Goal: Task Accomplishment & Management: Use online tool/utility

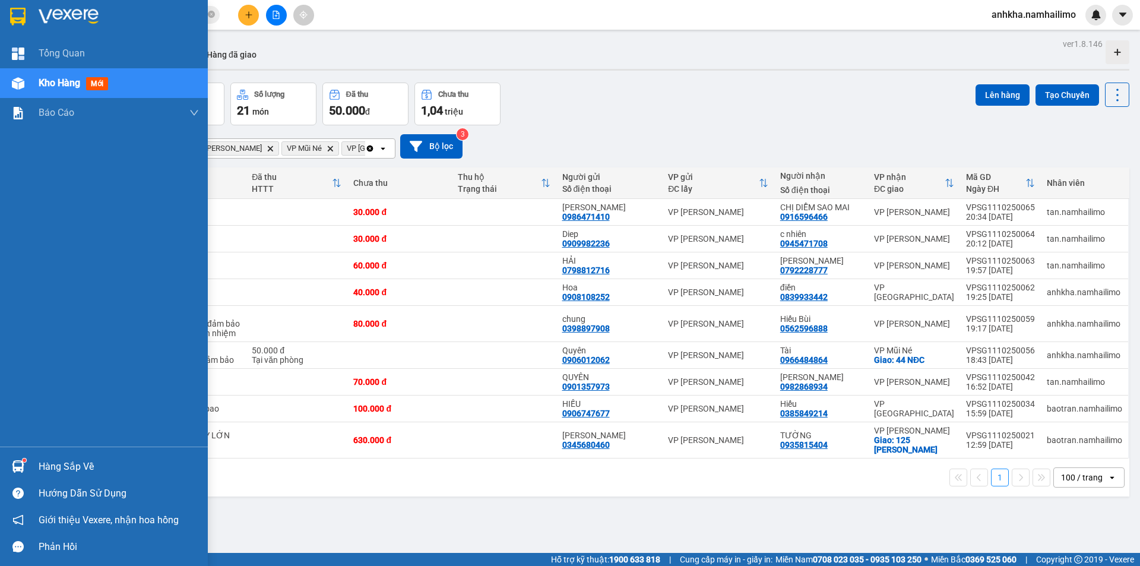
click at [23, 21] on img at bounding box center [17, 17] width 15 height 18
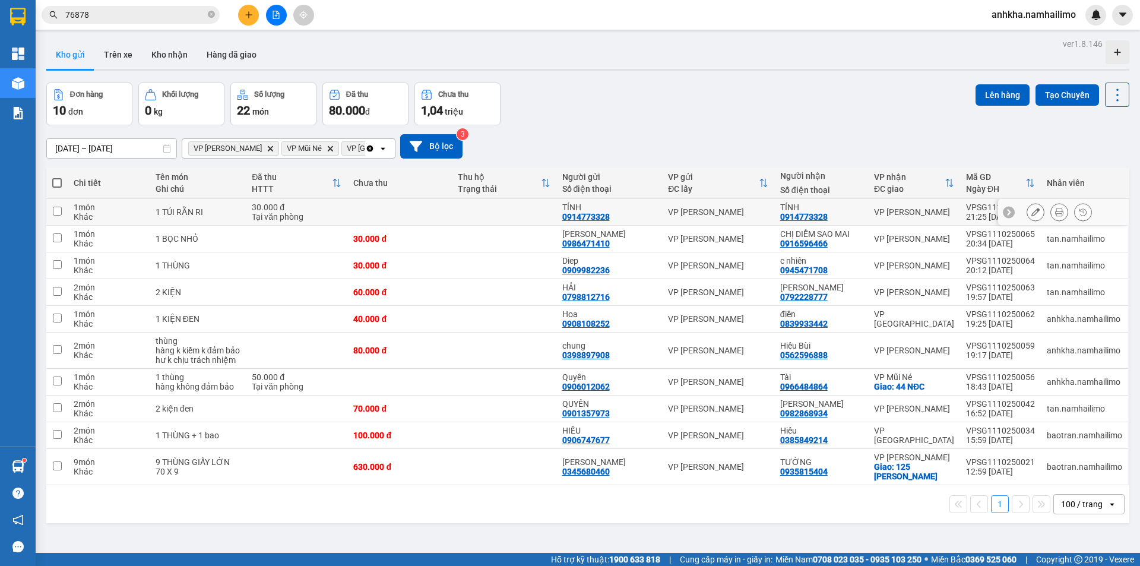
click at [1055, 213] on button at bounding box center [1059, 212] width 17 height 21
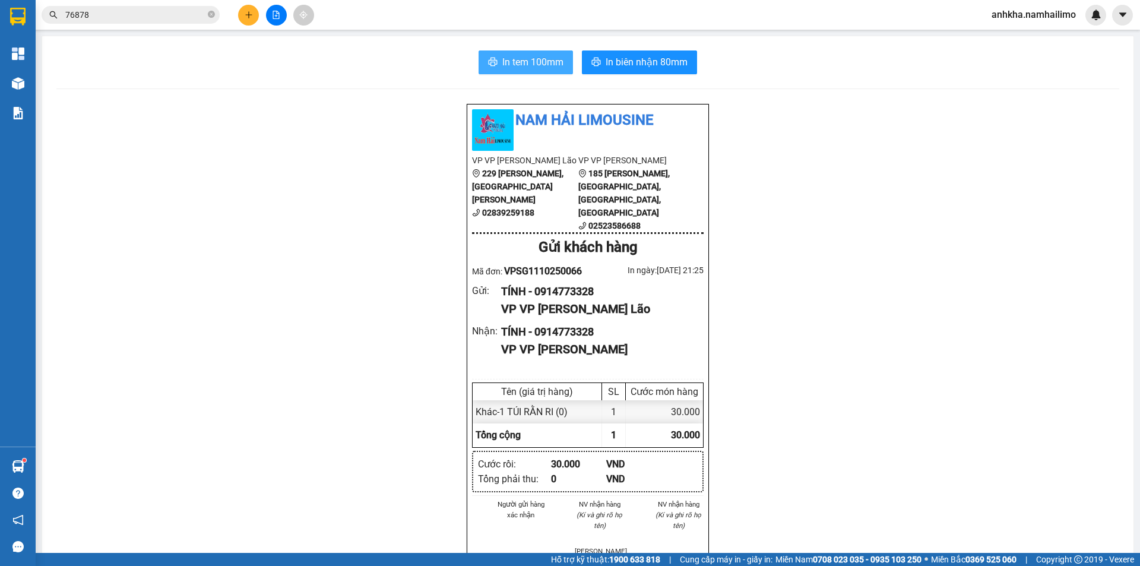
drag, startPoint x: 521, startPoint y: 62, endPoint x: 535, endPoint y: 65, distance: 13.9
click at [522, 62] on span "In tem 100mm" at bounding box center [532, 62] width 61 height 15
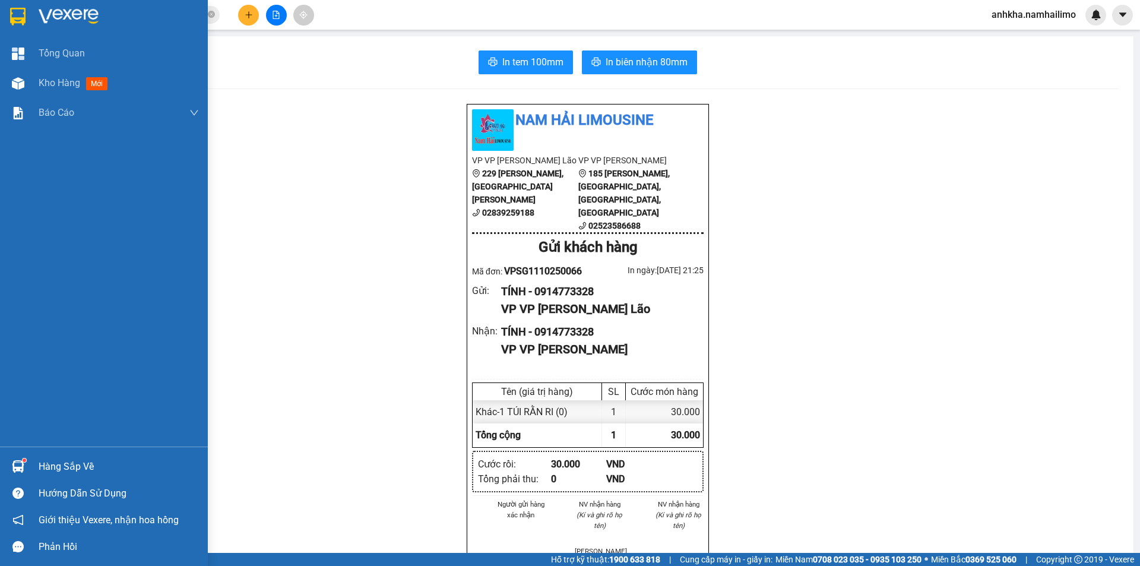
click at [18, 19] on img at bounding box center [17, 17] width 15 height 18
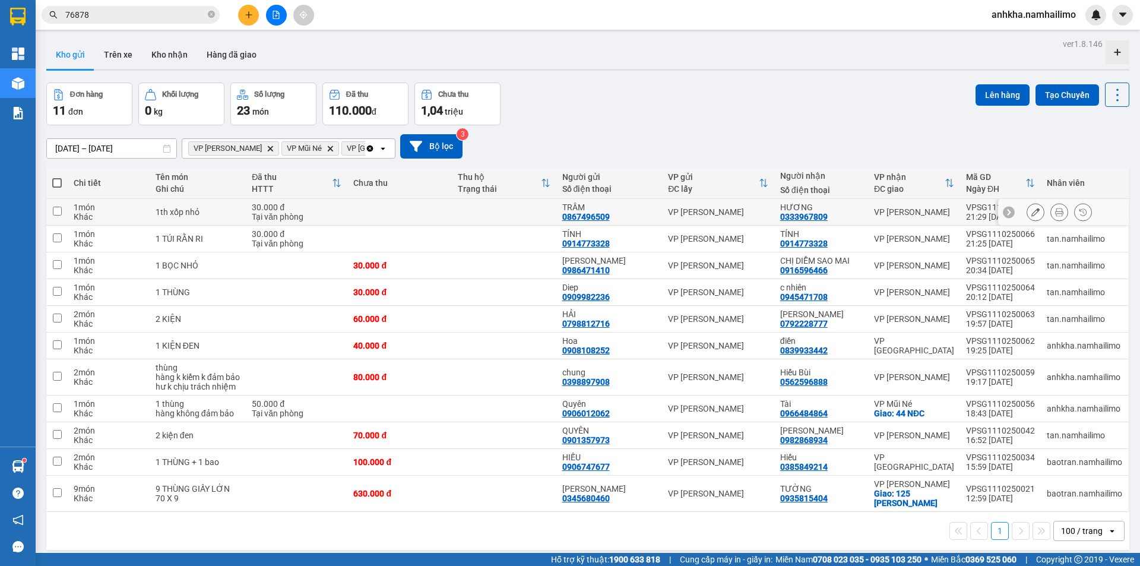
click at [1055, 210] on icon at bounding box center [1059, 212] width 8 height 8
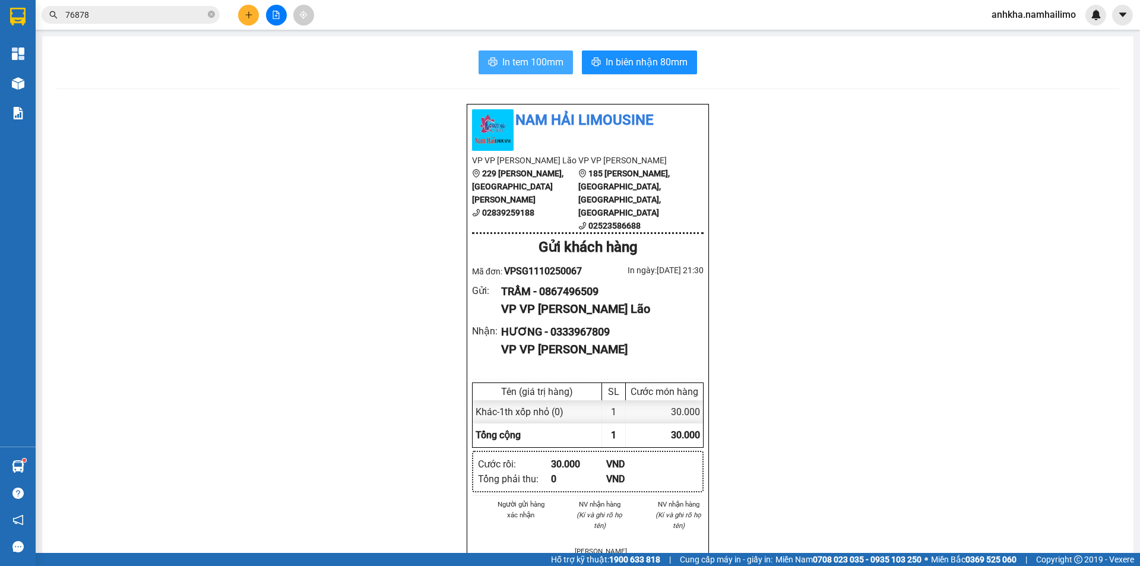
click at [484, 55] on button "In tem 100mm" at bounding box center [526, 62] width 94 height 24
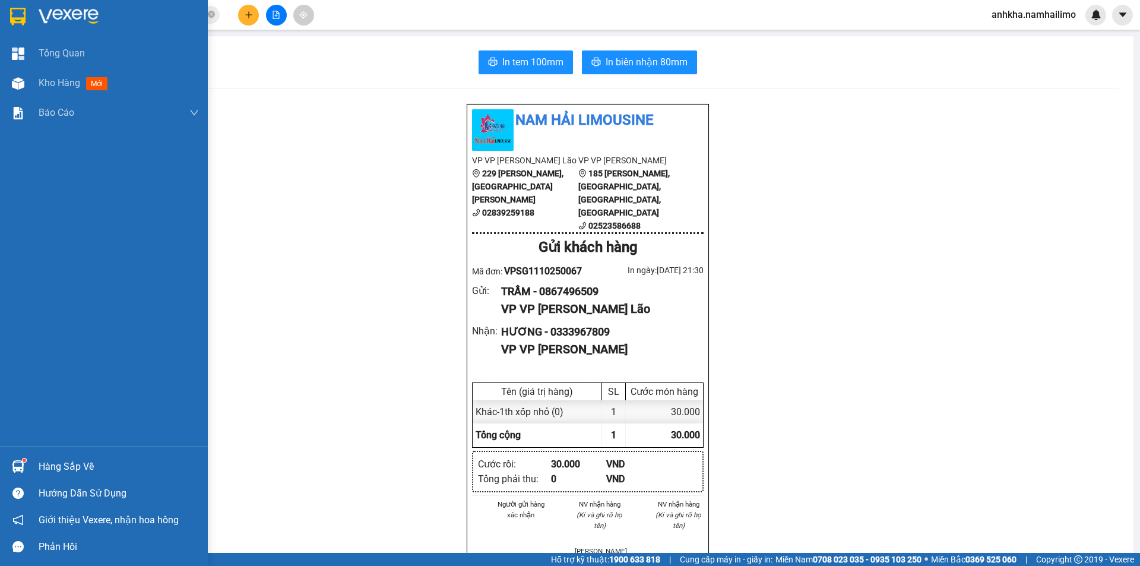
click at [23, 16] on img at bounding box center [17, 17] width 15 height 18
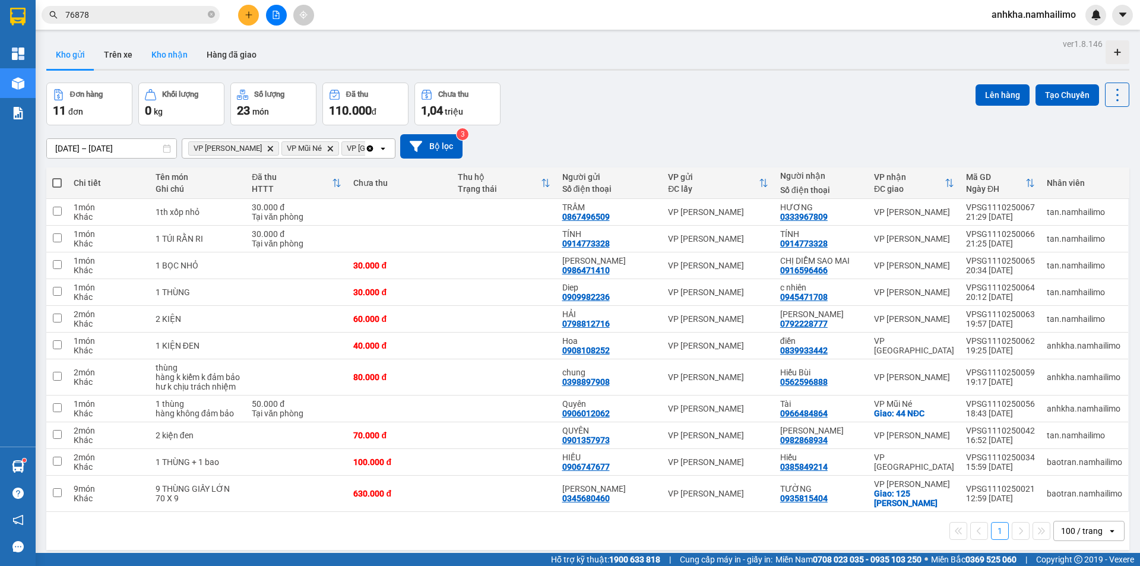
click at [159, 67] on button "Kho nhận" at bounding box center [169, 54] width 55 height 29
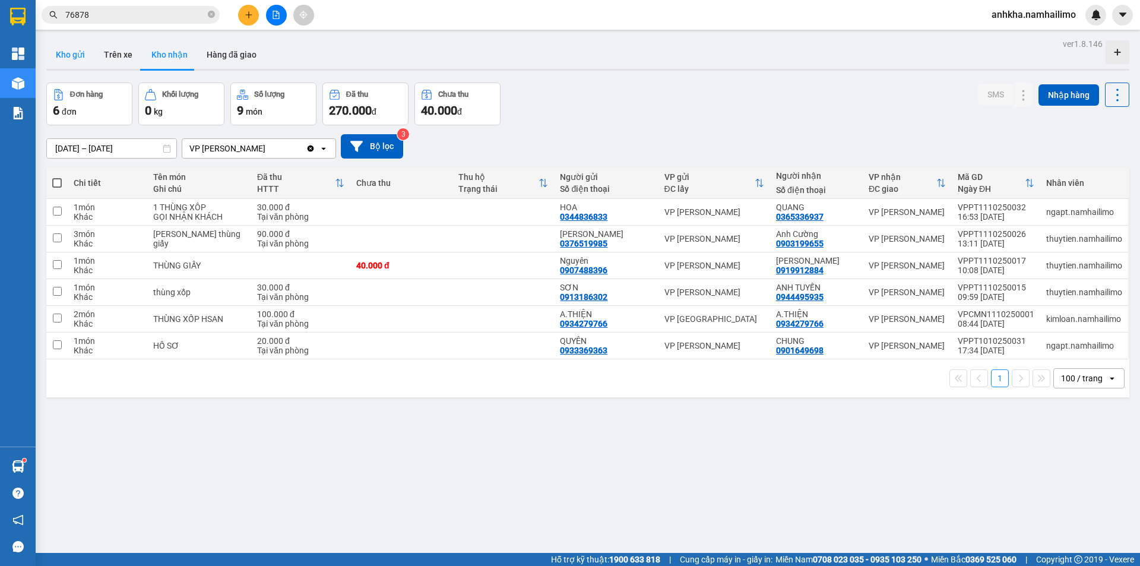
click at [66, 53] on button "Kho gửi" at bounding box center [70, 54] width 48 height 29
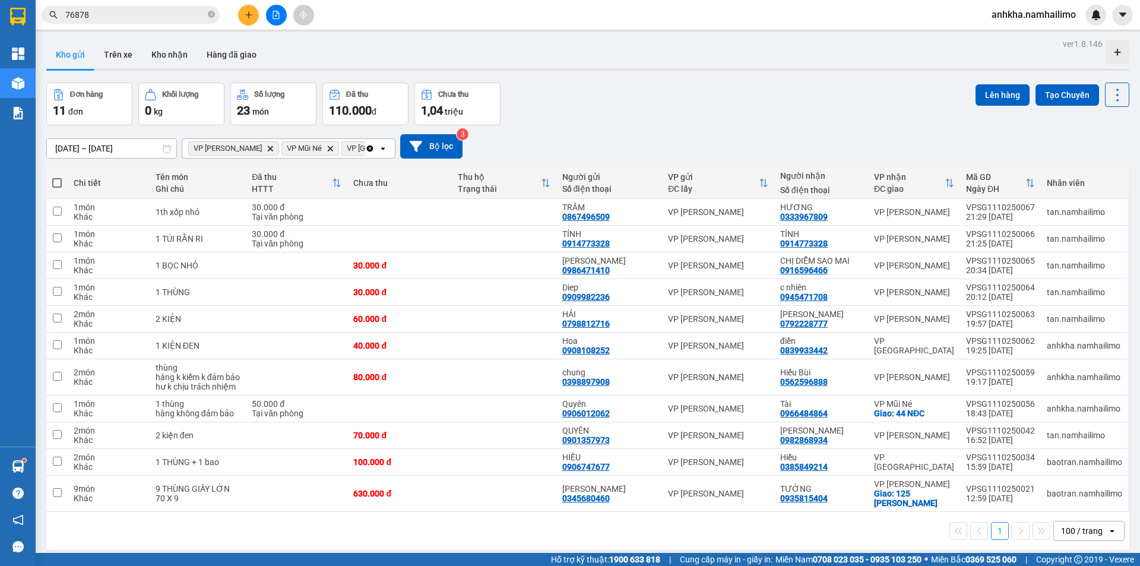
click at [84, 50] on button "Kho gửi" at bounding box center [70, 54] width 48 height 29
click at [109, 51] on button "Trên xe" at bounding box center [118, 54] width 48 height 29
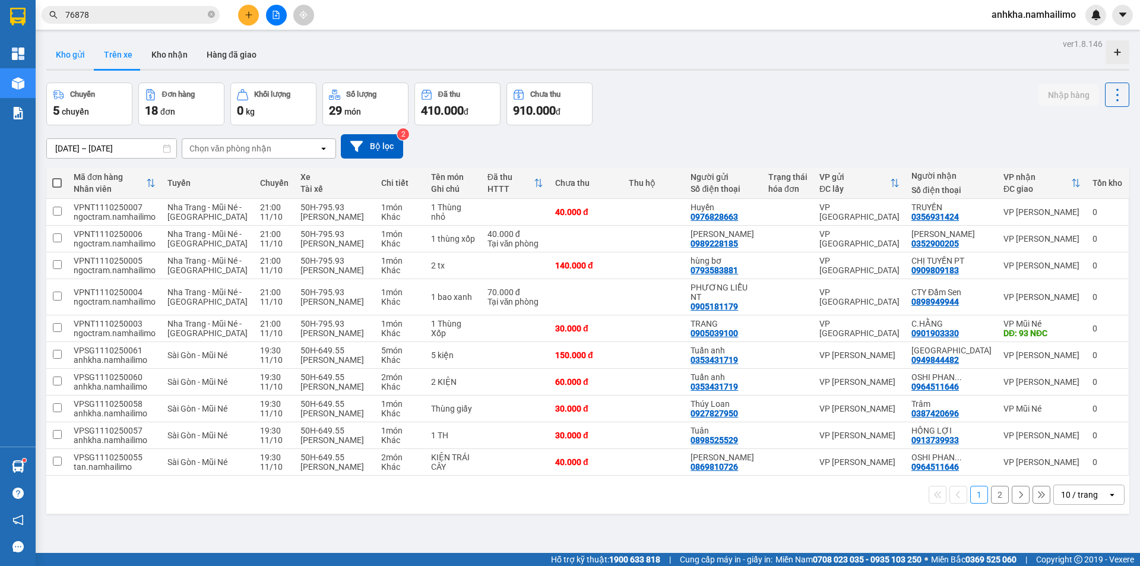
click at [78, 58] on button "Kho gửi" at bounding box center [70, 54] width 48 height 29
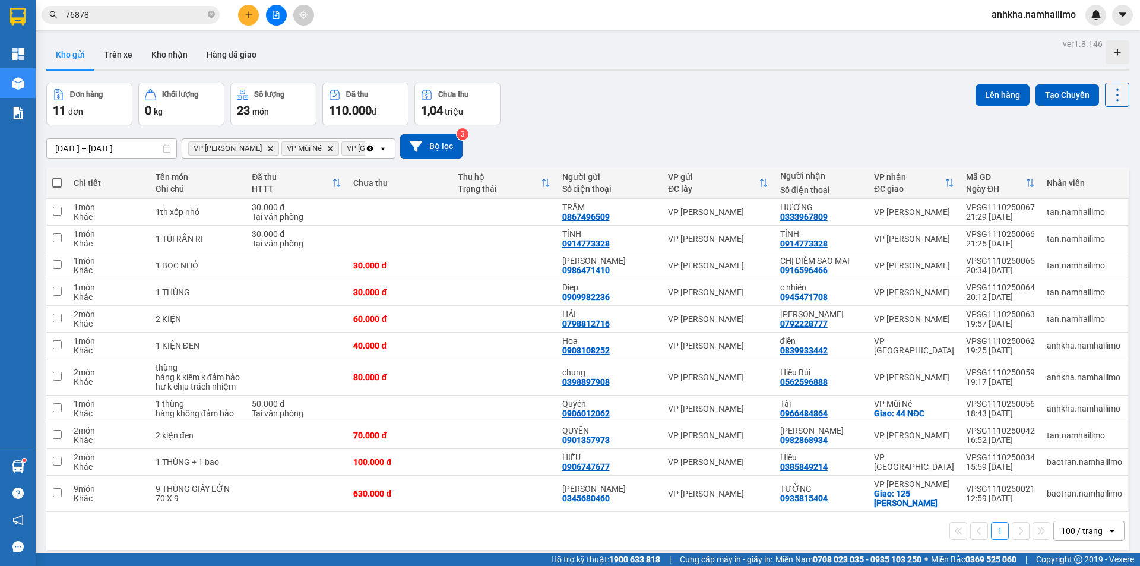
click at [268, 147] on icon "VP Phan Thiết, close by backspace" at bounding box center [270, 147] width 5 height 5
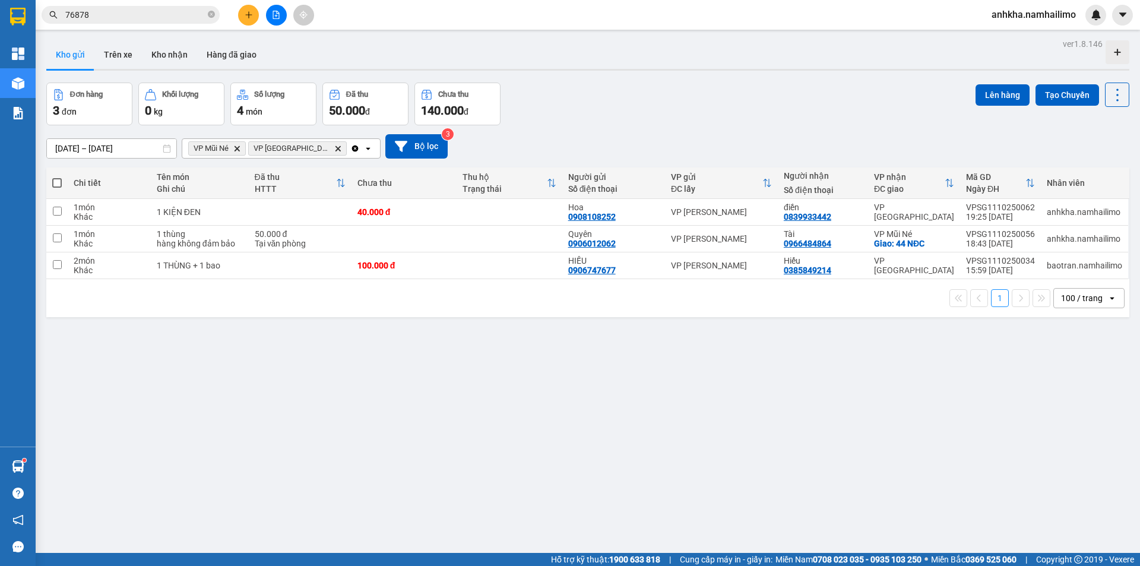
click at [234, 151] on icon "Delete" at bounding box center [236, 148] width 7 height 7
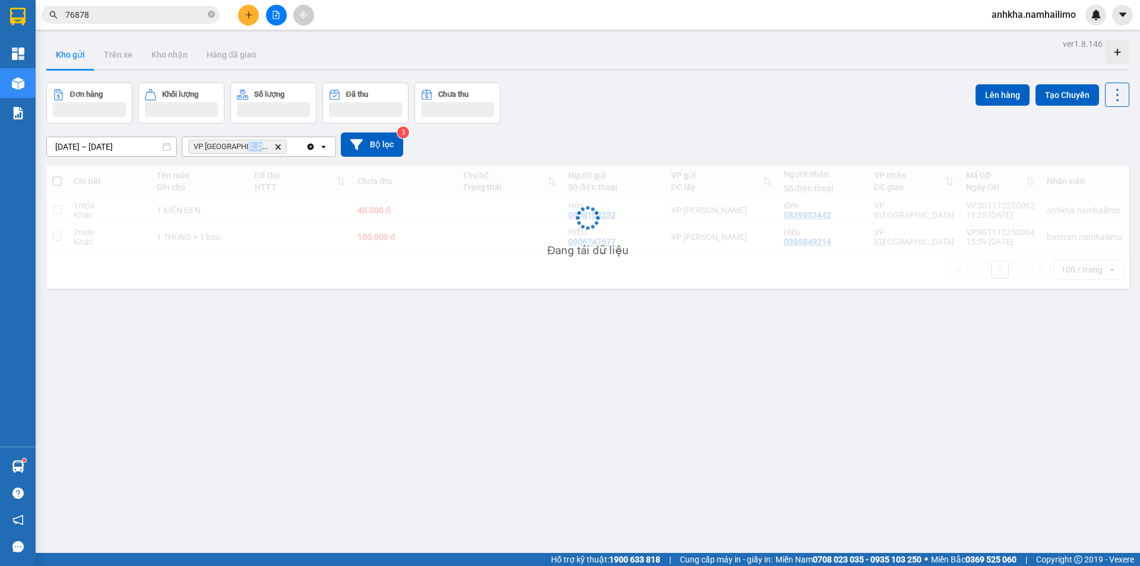
drag, startPoint x: 244, startPoint y: 151, endPoint x: 255, endPoint y: 153, distance: 11.4
click at [254, 153] on span "VP chợ Mũi Né Delete" at bounding box center [237, 147] width 99 height 14
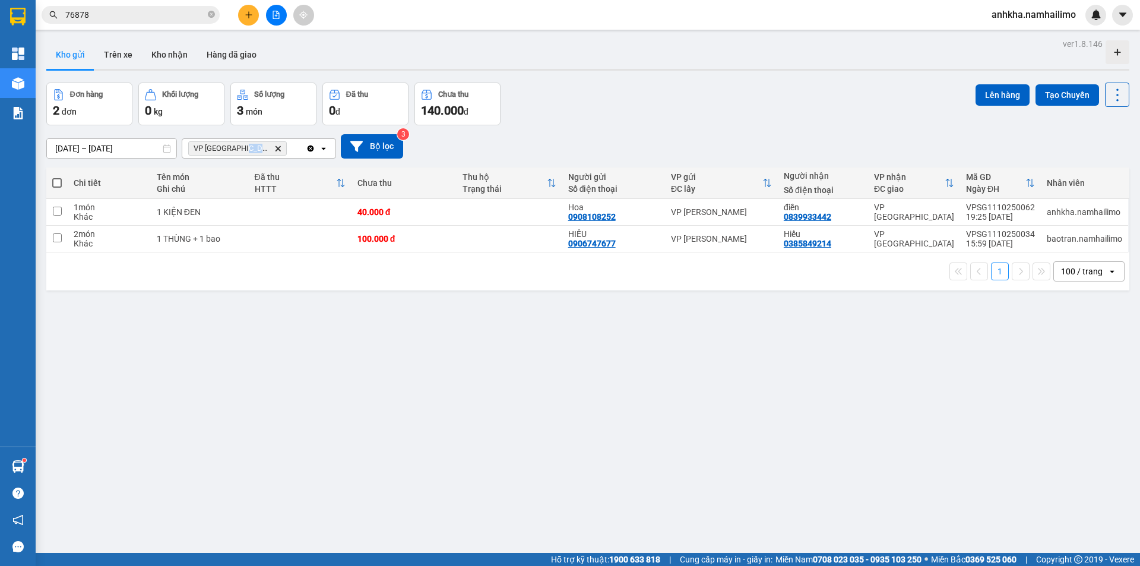
click at [258, 151] on span "VP chợ Mũi Né Delete" at bounding box center [237, 148] width 99 height 14
click at [274, 151] on icon "Delete" at bounding box center [277, 148] width 7 height 7
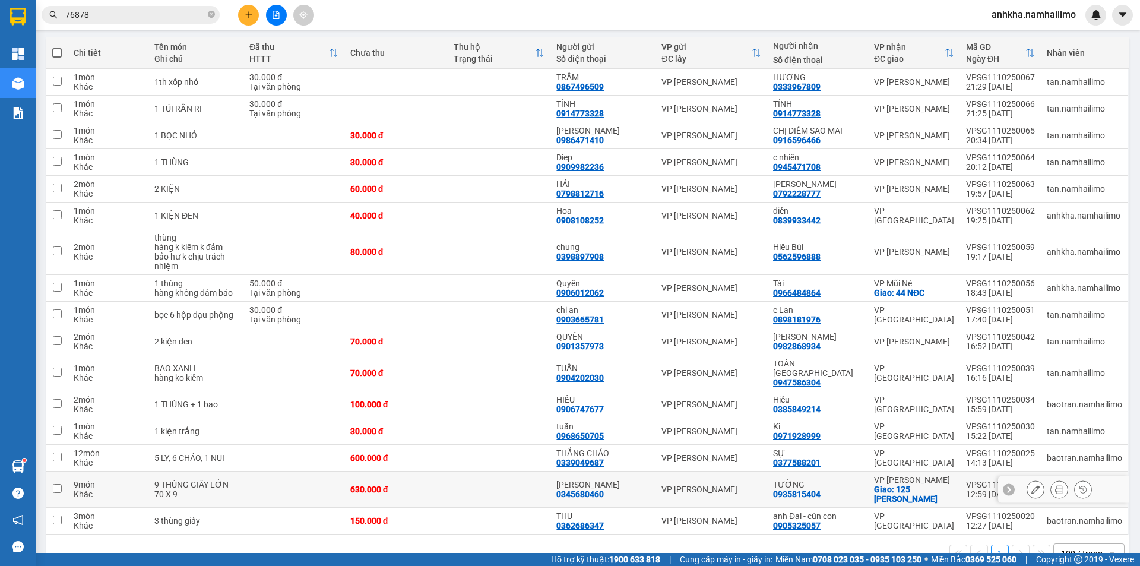
scroll to position [141, 0]
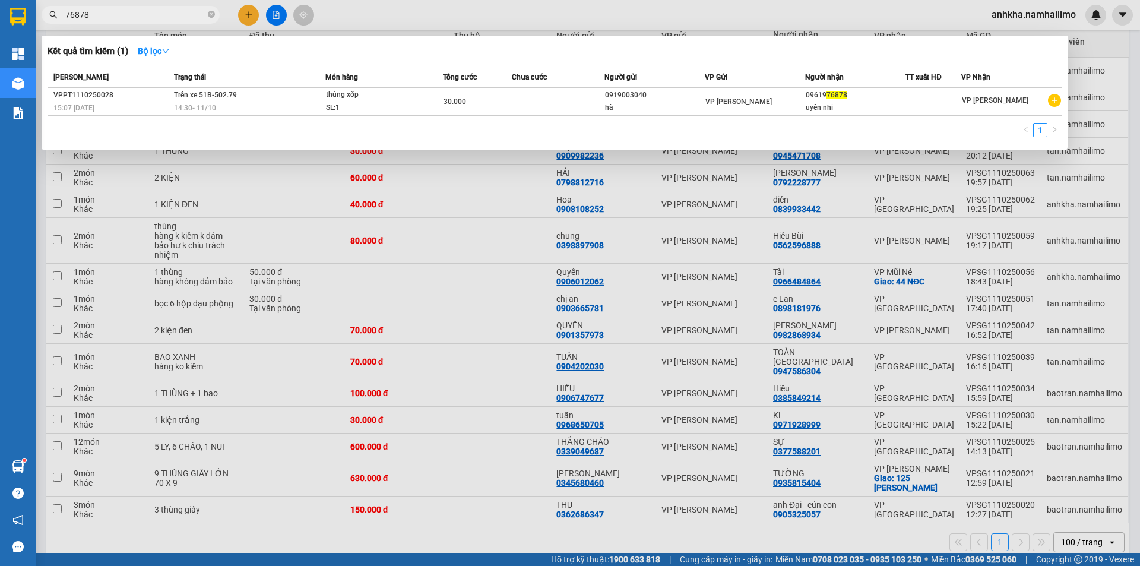
click at [150, 14] on input "76878" at bounding box center [135, 14] width 140 height 13
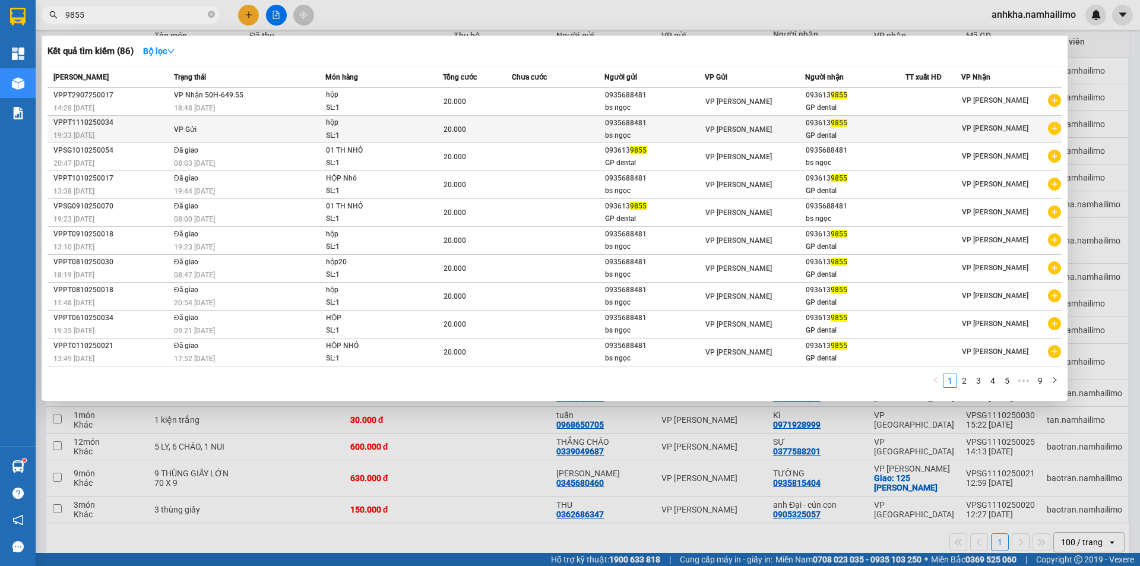
type input "9855"
click at [344, 131] on div "SL: 1" at bounding box center [370, 135] width 89 height 13
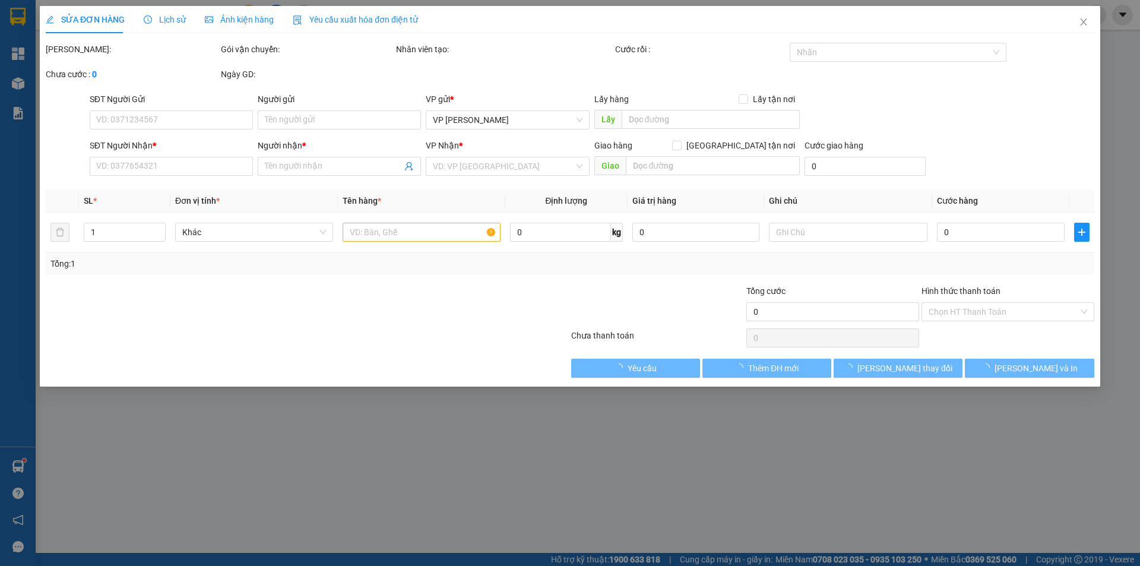
type input "0935688481"
type input "bs ngọc"
type input "0936139855"
type input "GP dental"
type input "20.000"
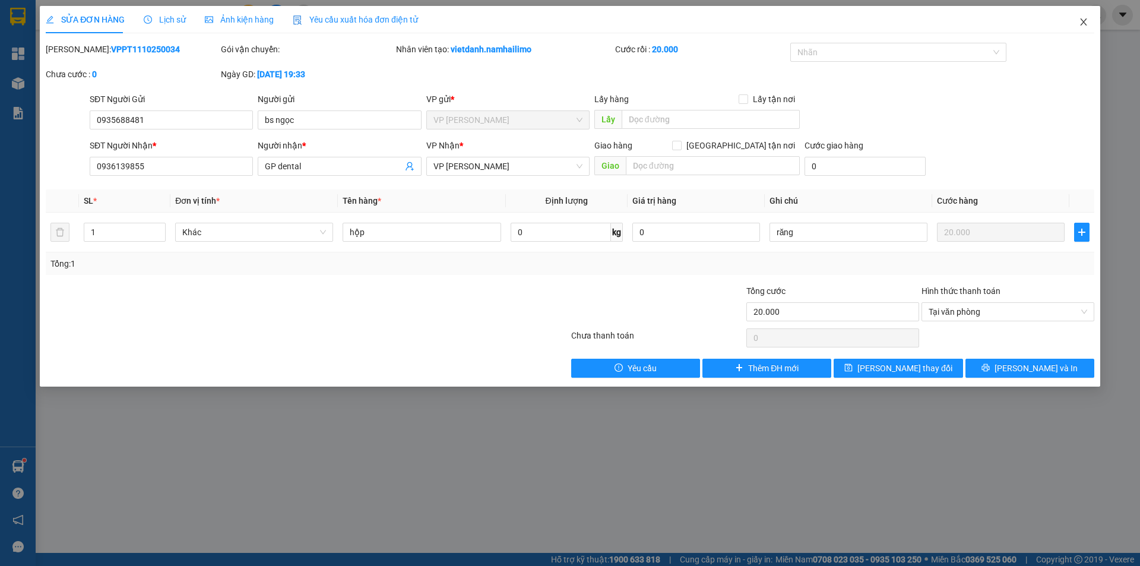
click at [1088, 20] on span "Close" at bounding box center [1083, 22] width 33 height 33
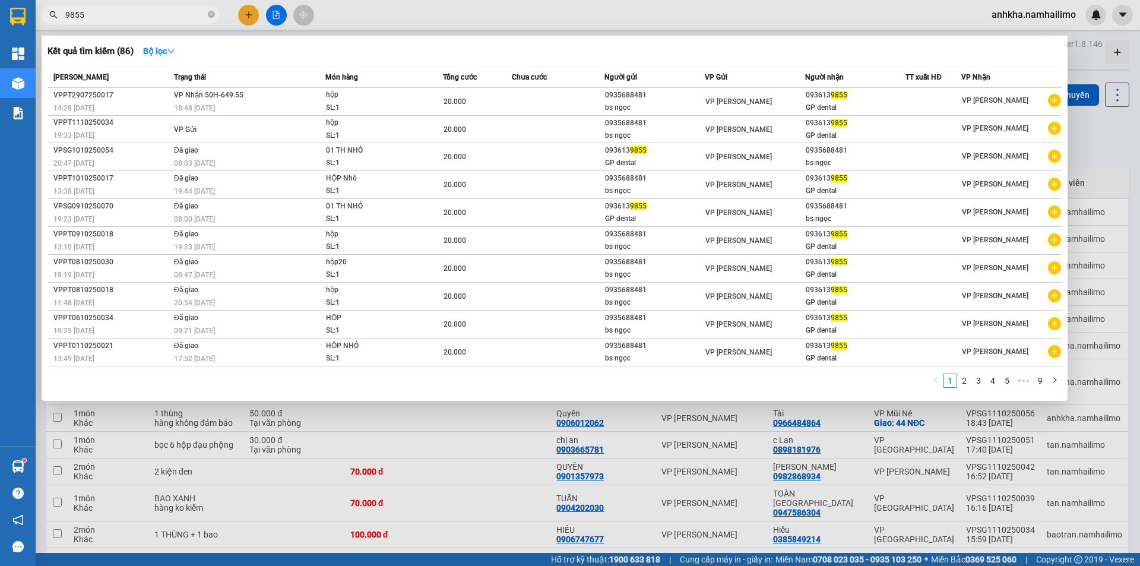
click at [148, 14] on input "9855" at bounding box center [135, 14] width 140 height 13
click at [248, 21] on div at bounding box center [570, 283] width 1140 height 566
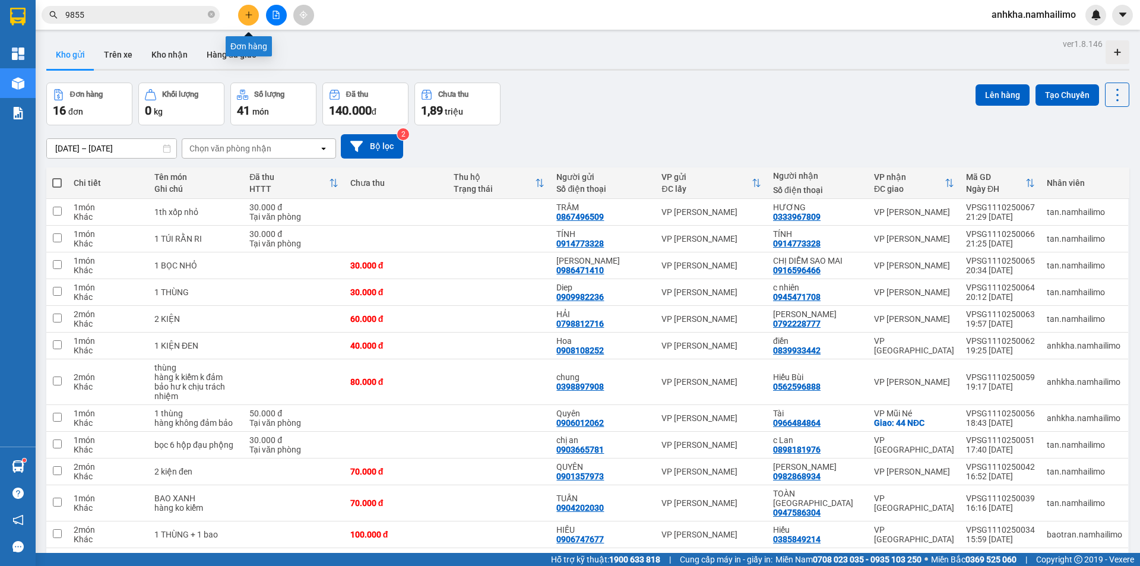
click at [246, 18] on icon "plus" at bounding box center [249, 15] width 8 height 8
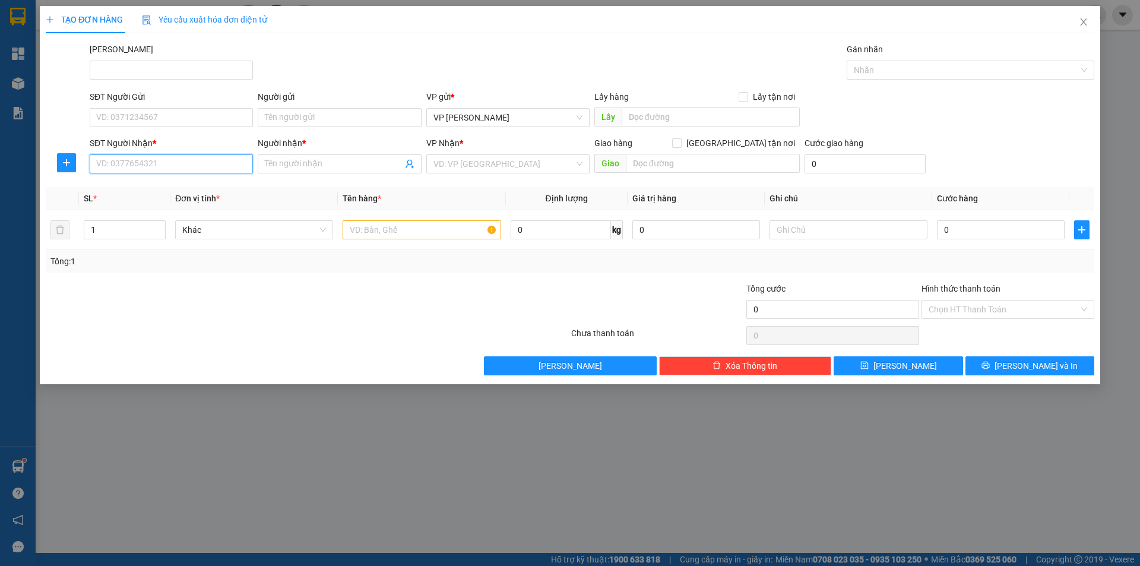
click at [146, 161] on input "SĐT Người Nhận *" at bounding box center [171, 163] width 163 height 19
click at [1092, 23] on span "Close" at bounding box center [1083, 22] width 33 height 33
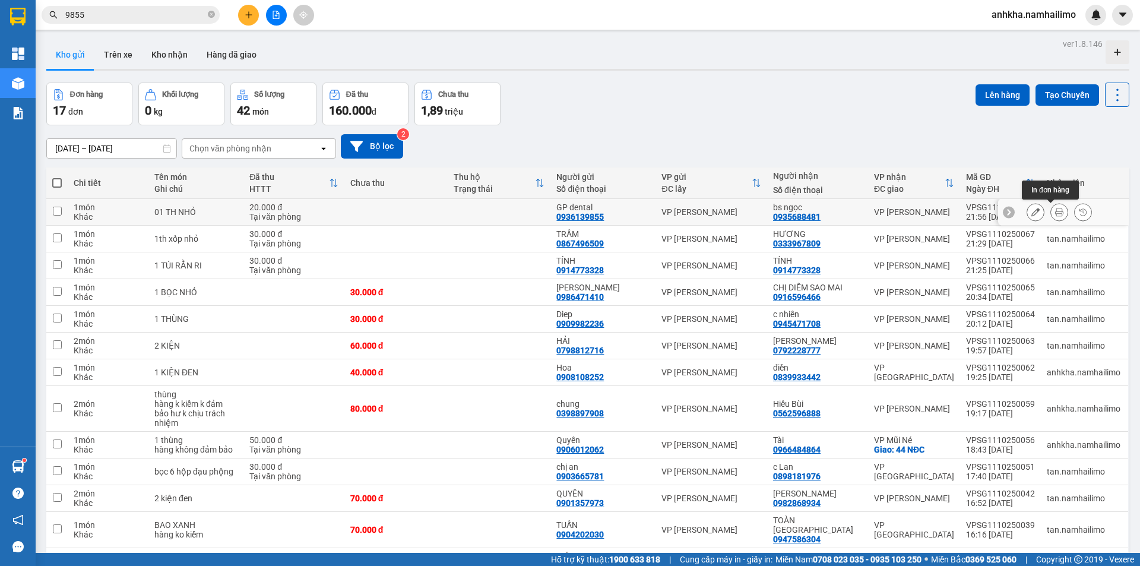
click at [1055, 213] on icon at bounding box center [1059, 212] width 8 height 8
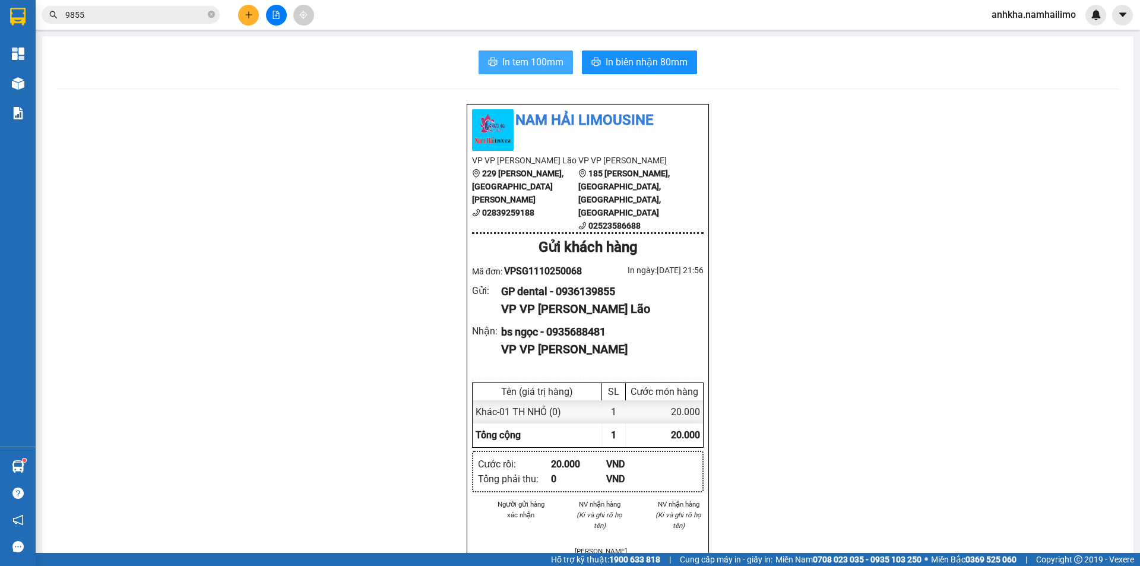
click at [541, 72] on button "In tem 100mm" at bounding box center [526, 62] width 94 height 24
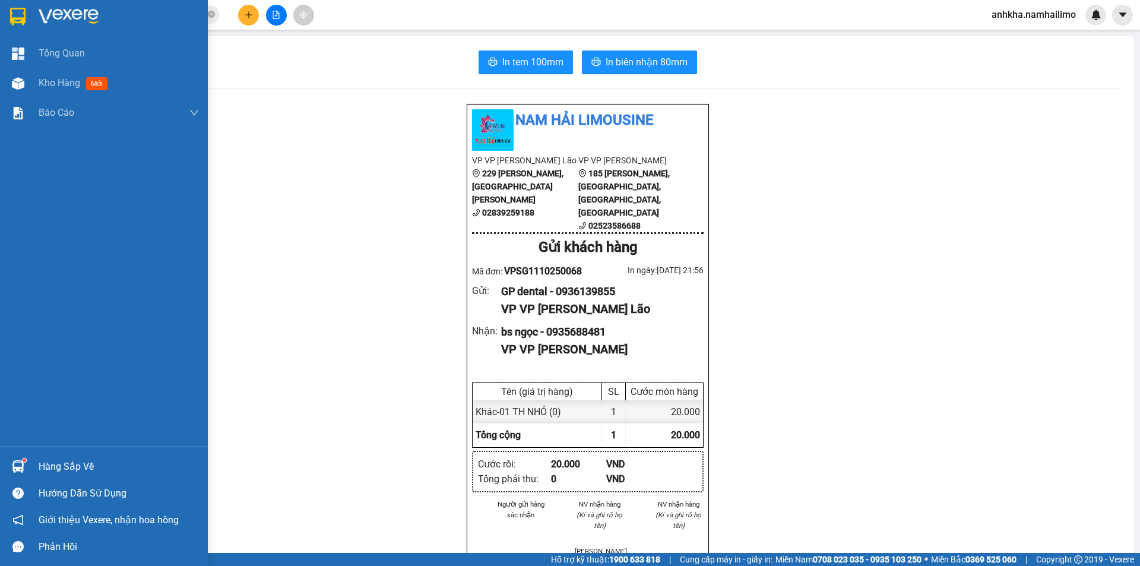
click at [9, 467] on div at bounding box center [18, 466] width 21 height 21
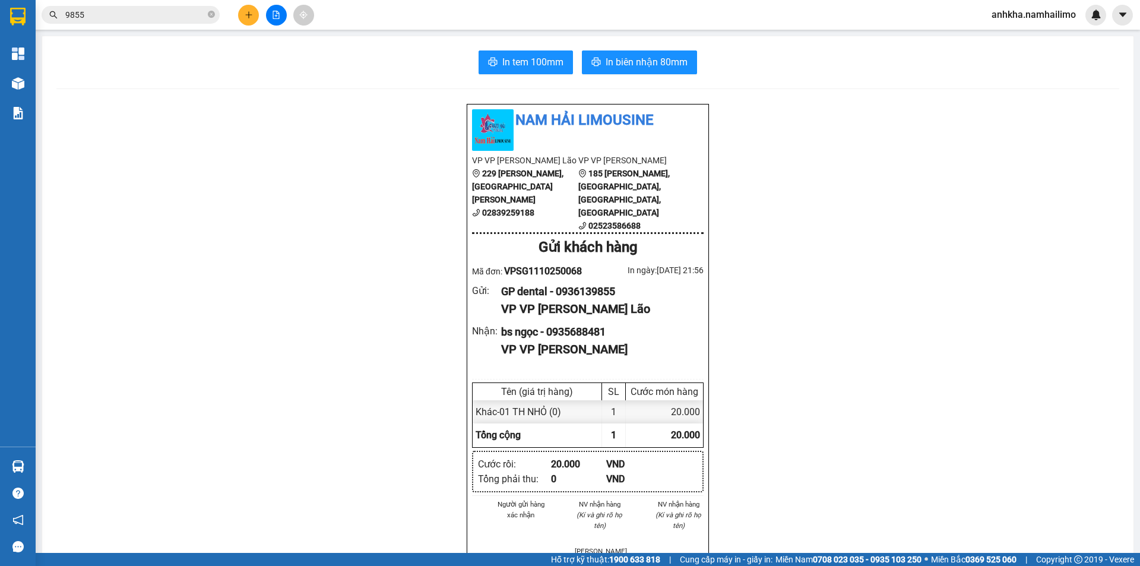
click at [314, 308] on section "Kết quả tìm kiếm ( 86 ) Bộ lọc Mã ĐH Trạng thái Món hàng Tổng cước Chưa cước Ng…" at bounding box center [570, 283] width 1140 height 566
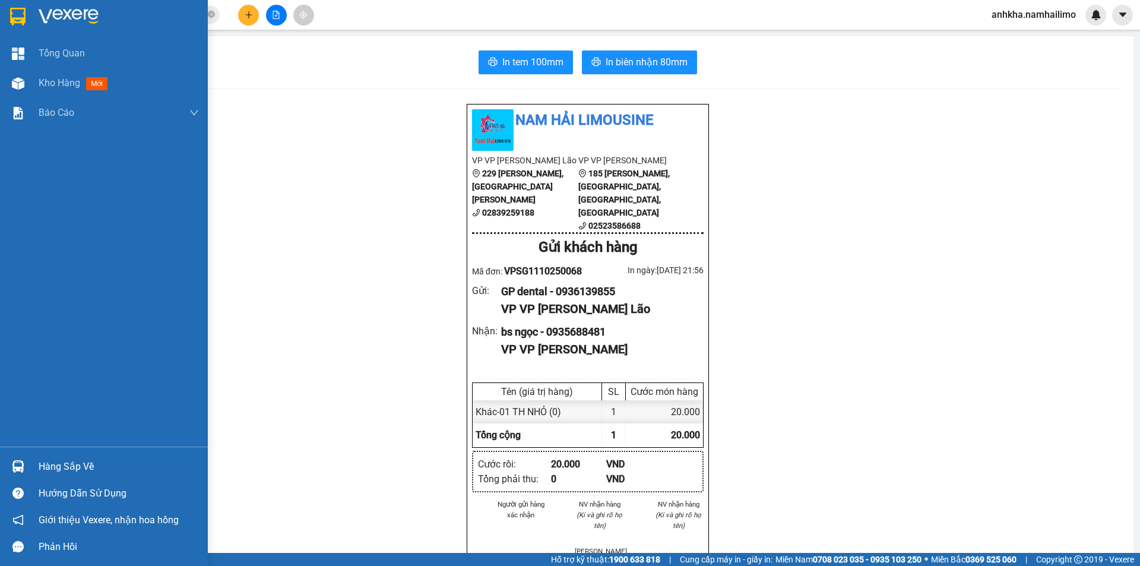
click at [22, 461] on img at bounding box center [18, 466] width 12 height 12
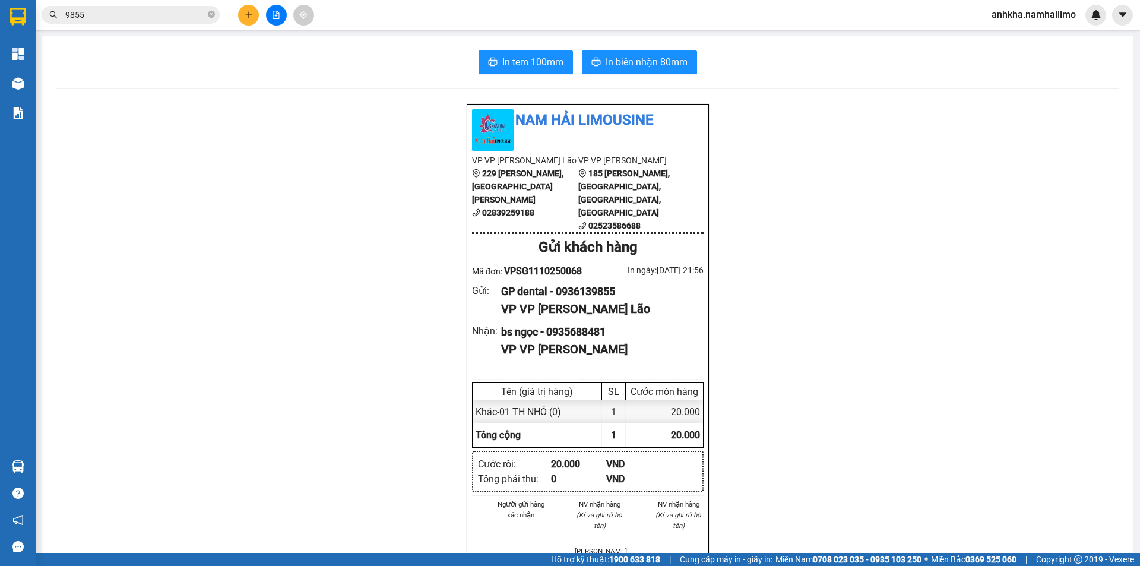
click at [292, 324] on section "Kết quả tìm kiếm ( 86 ) Bộ lọc Mã ĐH Trạng thái Món hàng Tổng cước Chưa cước Ng…" at bounding box center [570, 283] width 1140 height 566
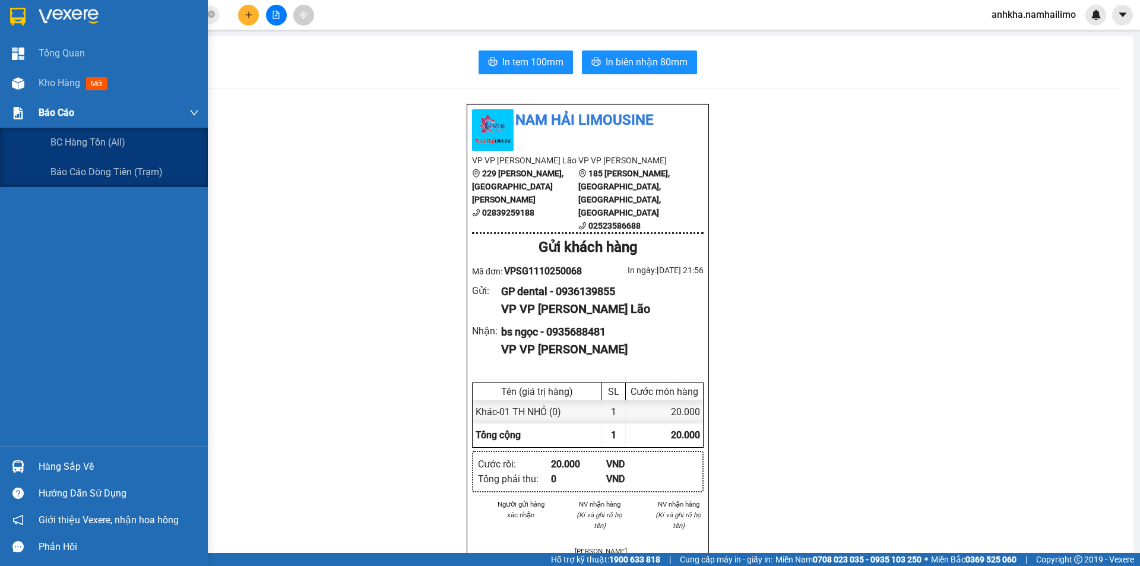
click at [1, 102] on div "Báo cáo" at bounding box center [104, 113] width 208 height 30
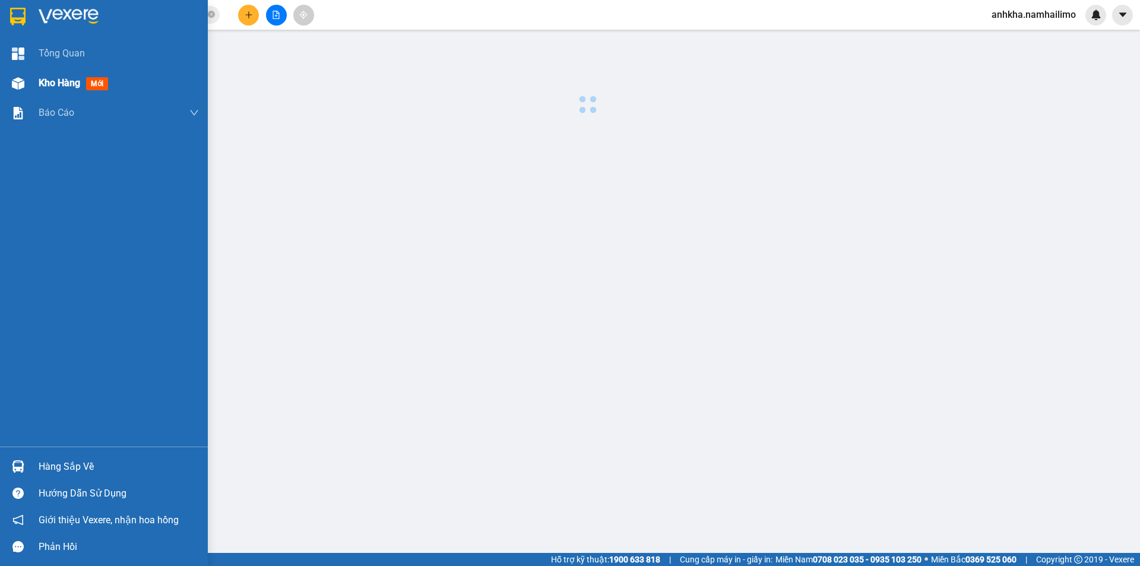
click at [16, 87] on img at bounding box center [18, 83] width 12 height 12
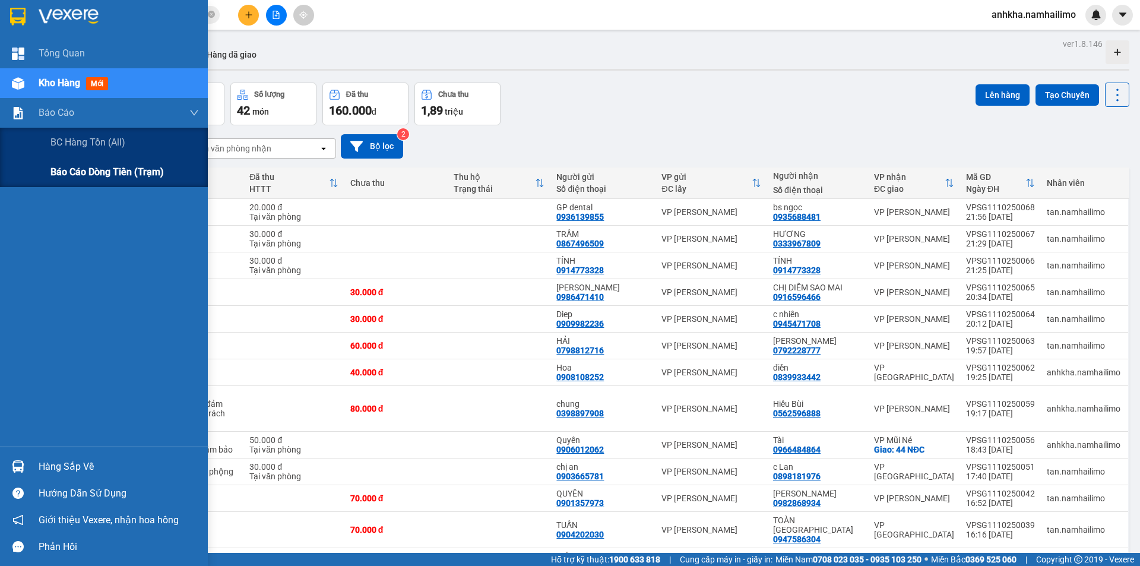
click at [59, 176] on span "Báo cáo dòng tiền (trạm)" at bounding box center [106, 171] width 113 height 15
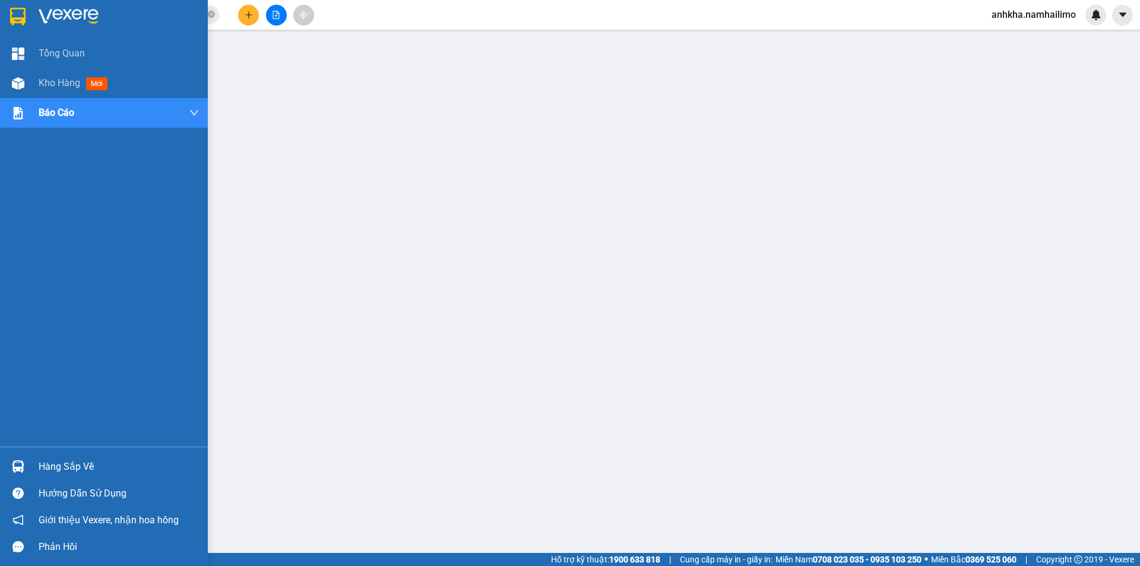
click at [30, 452] on div "Hàng sắp về Hướng dẫn sử dụng Giới thiệu Vexere, nhận hoa hồng Phản hồi" at bounding box center [104, 503] width 208 height 113
click at [31, 466] on div "Hàng sắp về" at bounding box center [104, 466] width 208 height 27
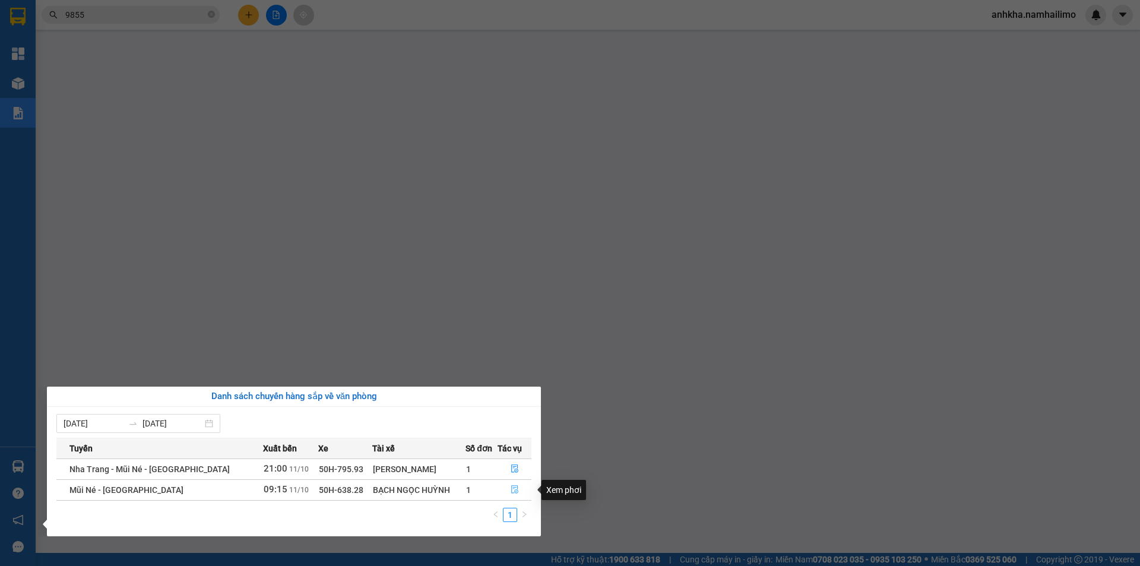
click at [515, 489] on icon "file-done" at bounding box center [515, 489] width 8 height 8
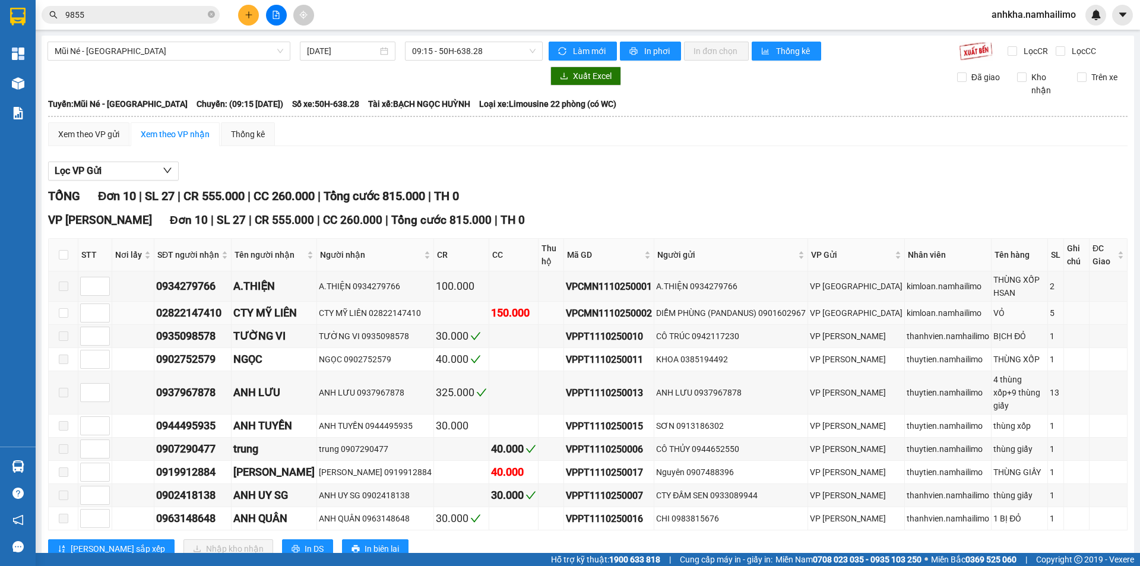
click at [68, 306] on td at bounding box center [64, 313] width 30 height 23
click at [61, 309] on input "checkbox" at bounding box center [64, 313] width 10 height 10
checkbox input "true"
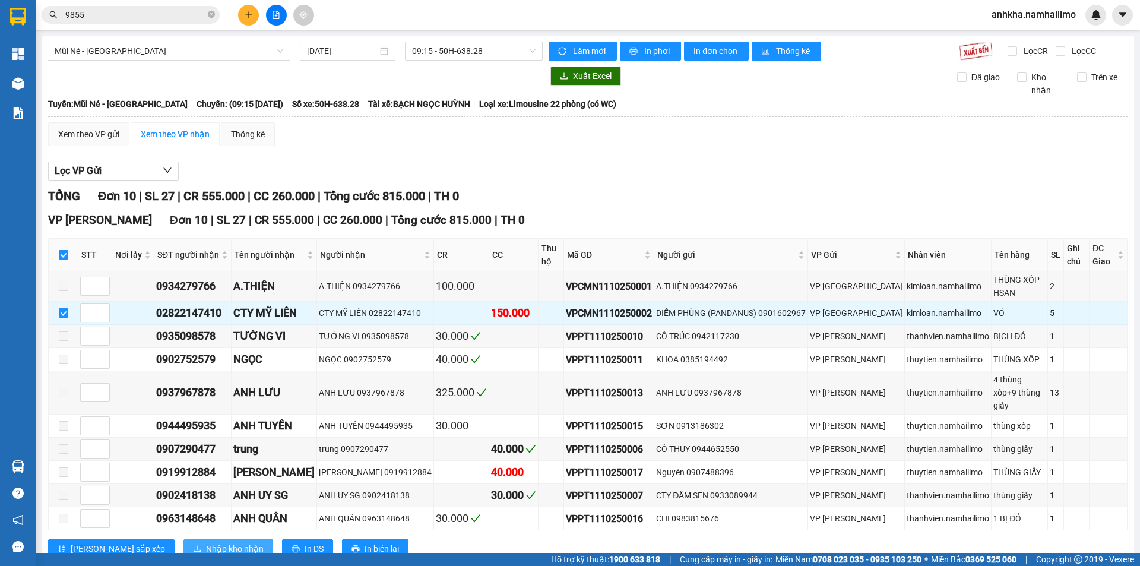
click at [206, 542] on span "Nhập kho nhận" at bounding box center [235, 548] width 58 height 13
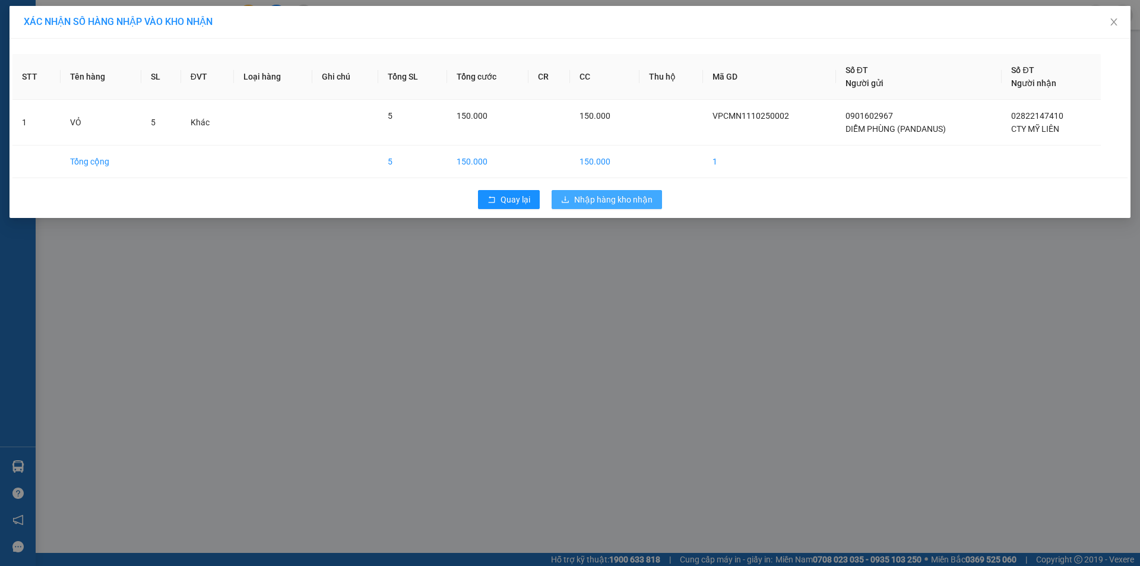
click at [600, 197] on span "Nhập hàng kho nhận" at bounding box center [613, 199] width 78 height 13
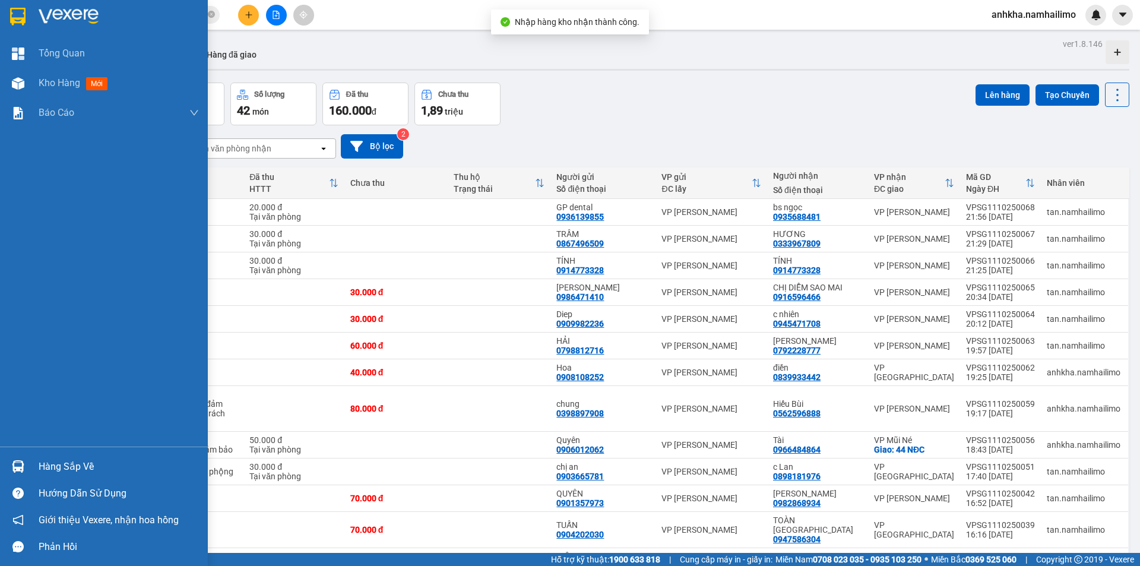
click at [83, 470] on div "Hàng sắp về" at bounding box center [119, 467] width 160 height 18
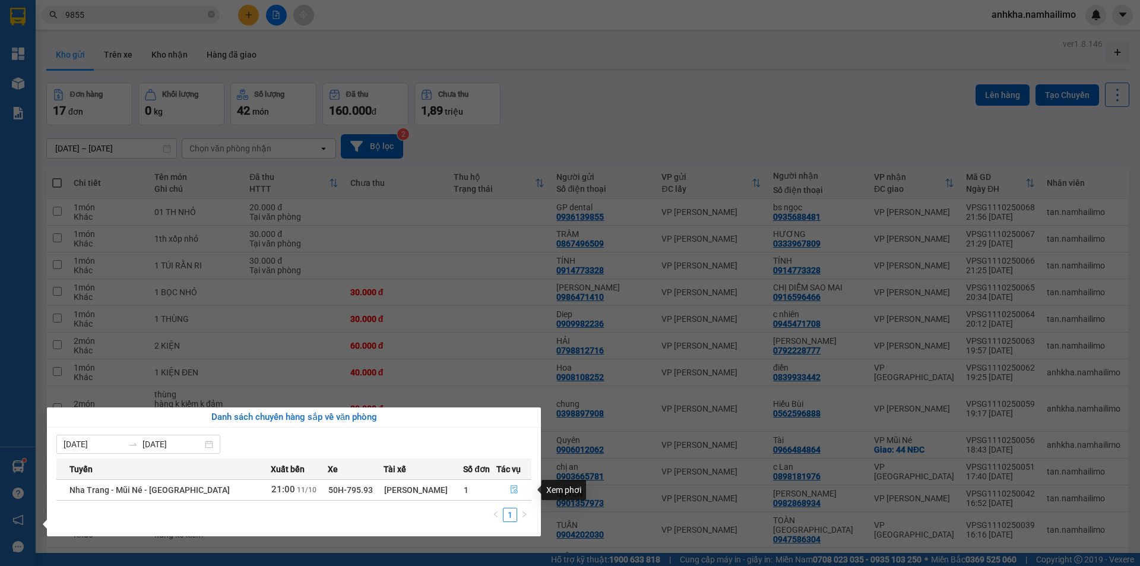
click at [505, 486] on button "button" at bounding box center [514, 489] width 34 height 19
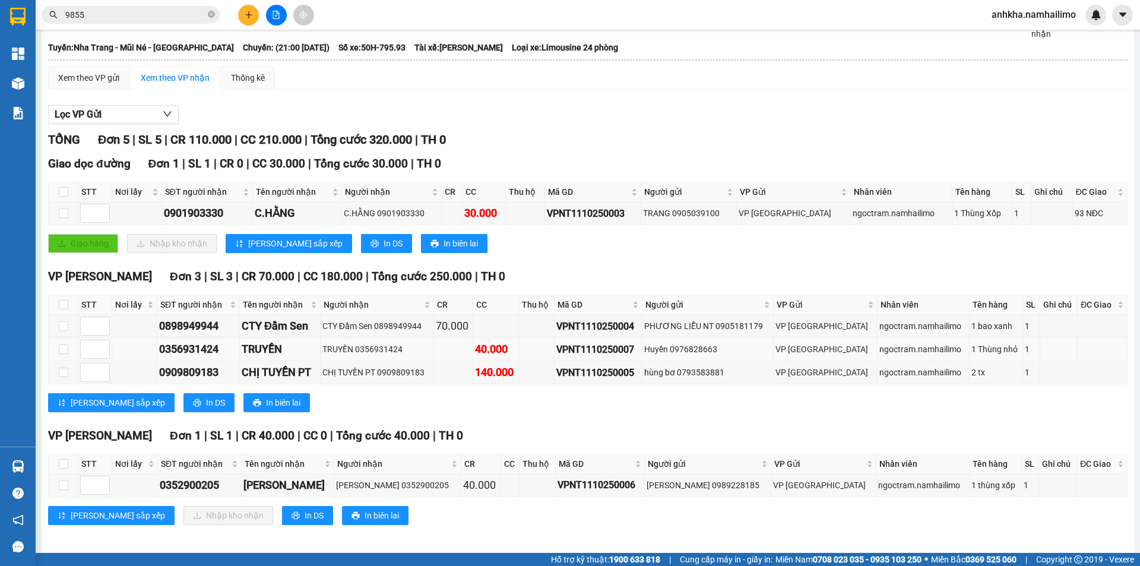
scroll to position [62, 0]
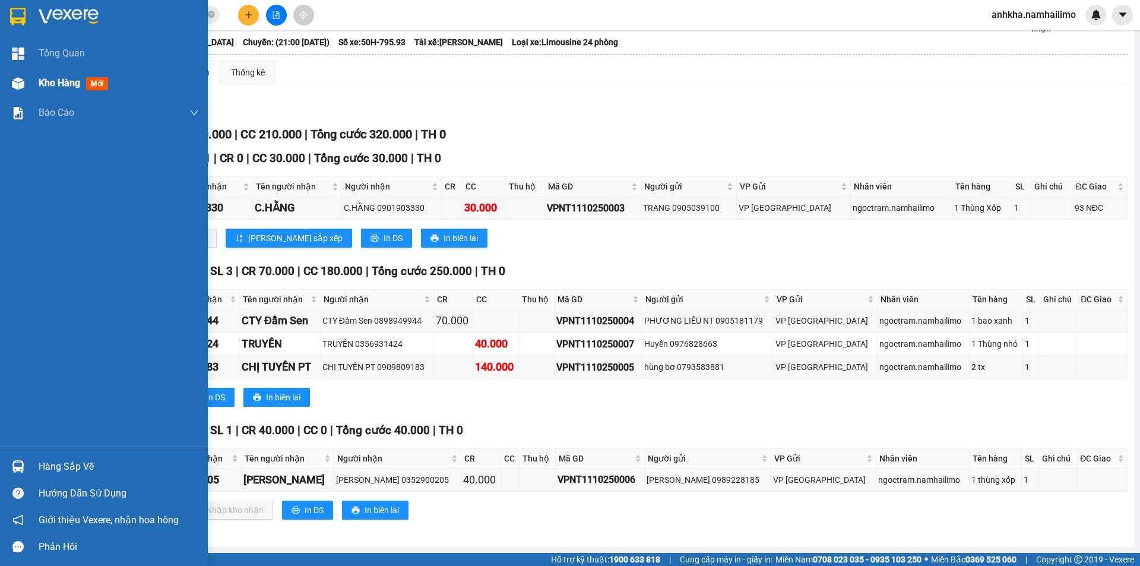
click at [21, 86] on img at bounding box center [18, 83] width 12 height 12
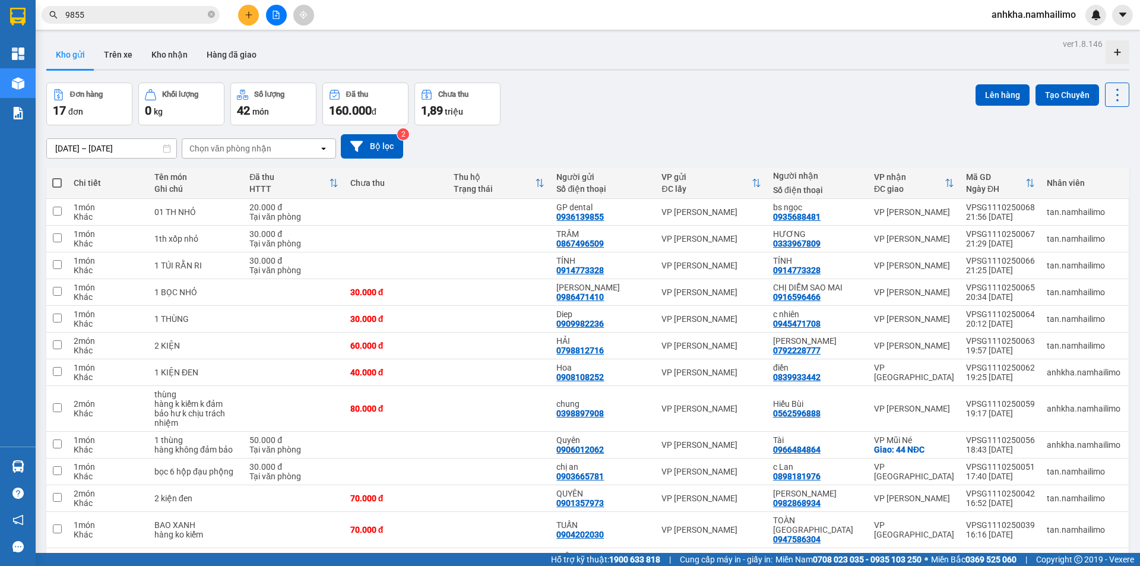
click at [229, 144] on div "Chọn văn phòng nhận" at bounding box center [230, 149] width 82 height 12
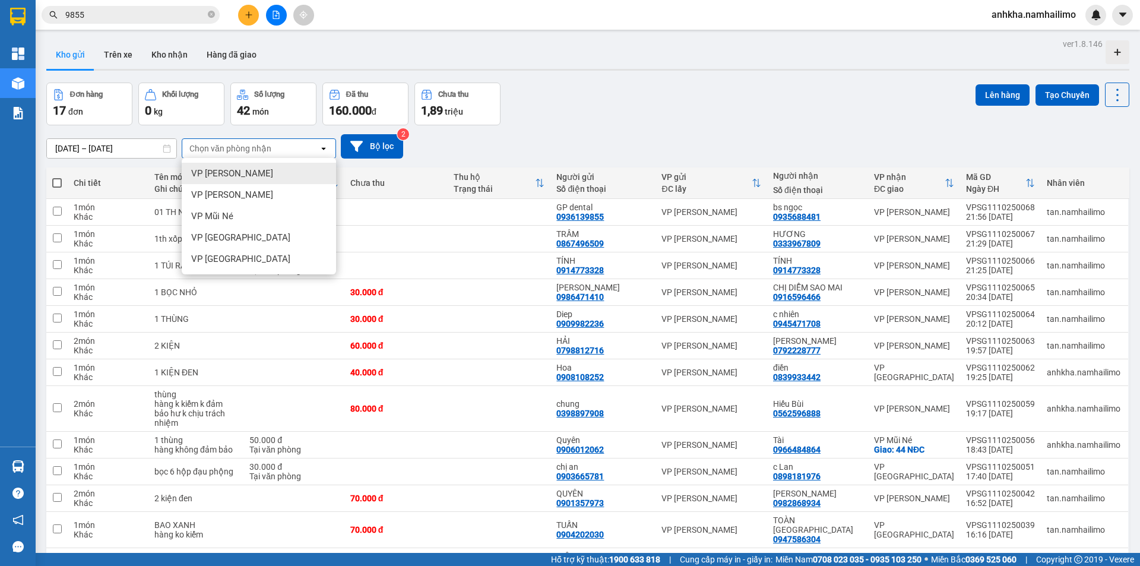
click at [240, 154] on div "Chọn văn phòng nhận" at bounding box center [250, 148] width 137 height 19
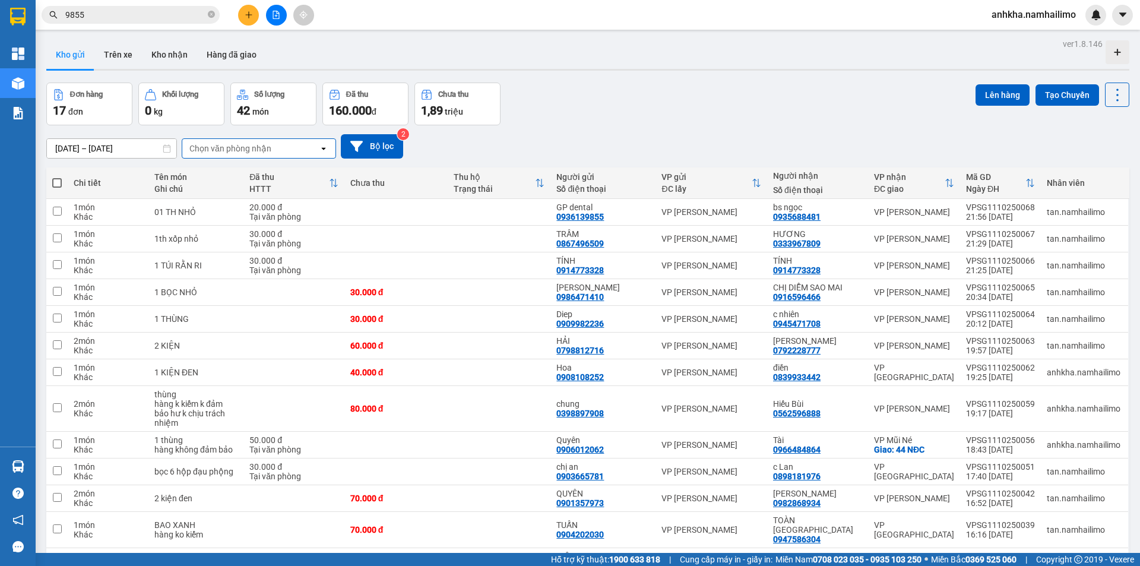
click at [61, 179] on span at bounding box center [57, 183] width 10 height 10
click at [57, 177] on input "checkbox" at bounding box center [57, 177] width 0 height 0
checkbox input "true"
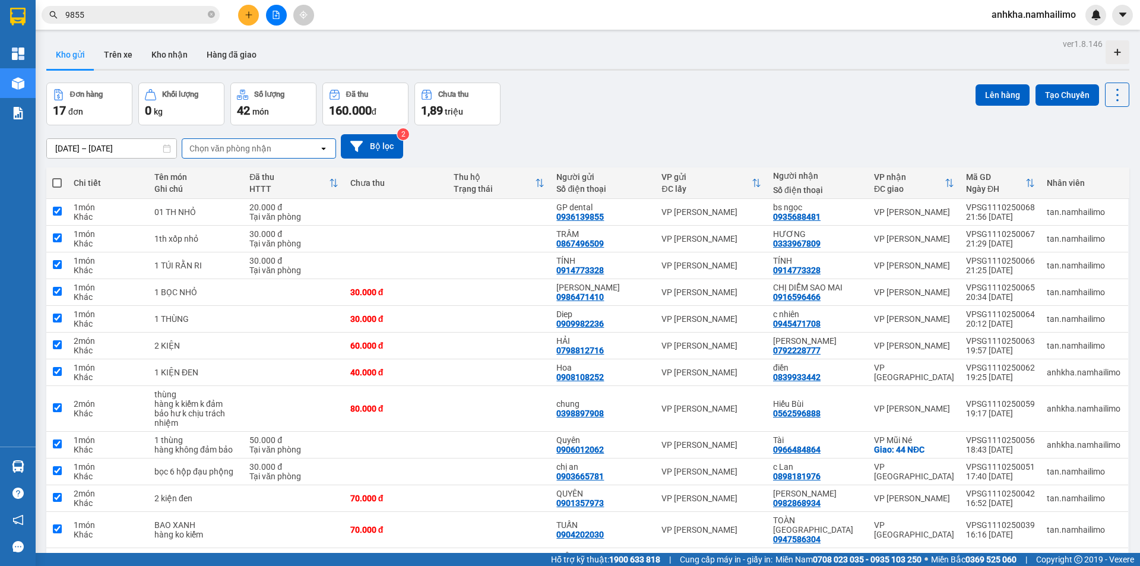
checkbox input "true"
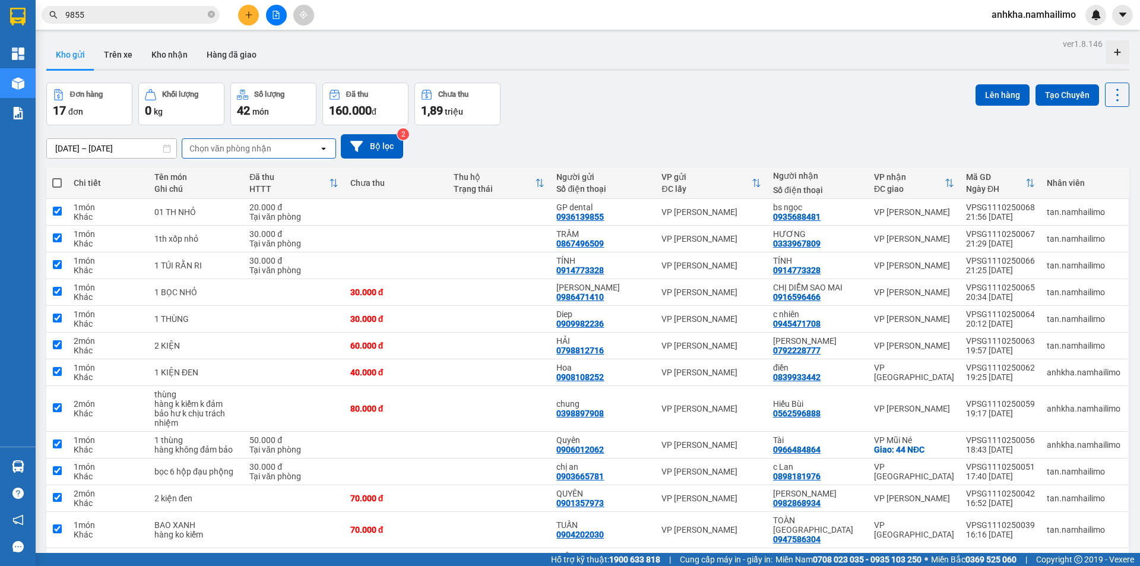
checkbox input "true"
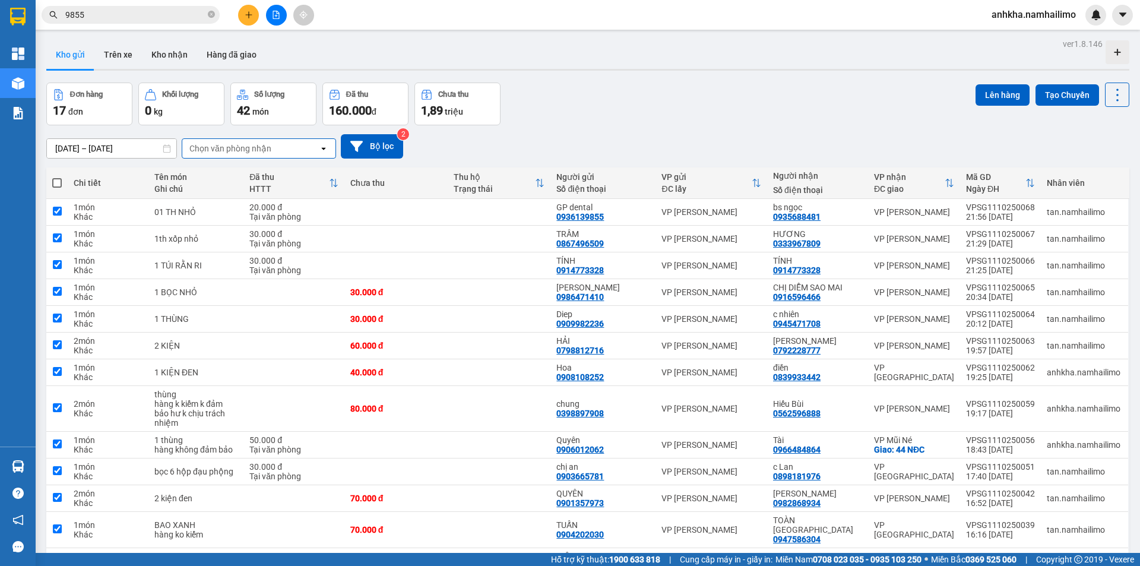
checkbox input "true"
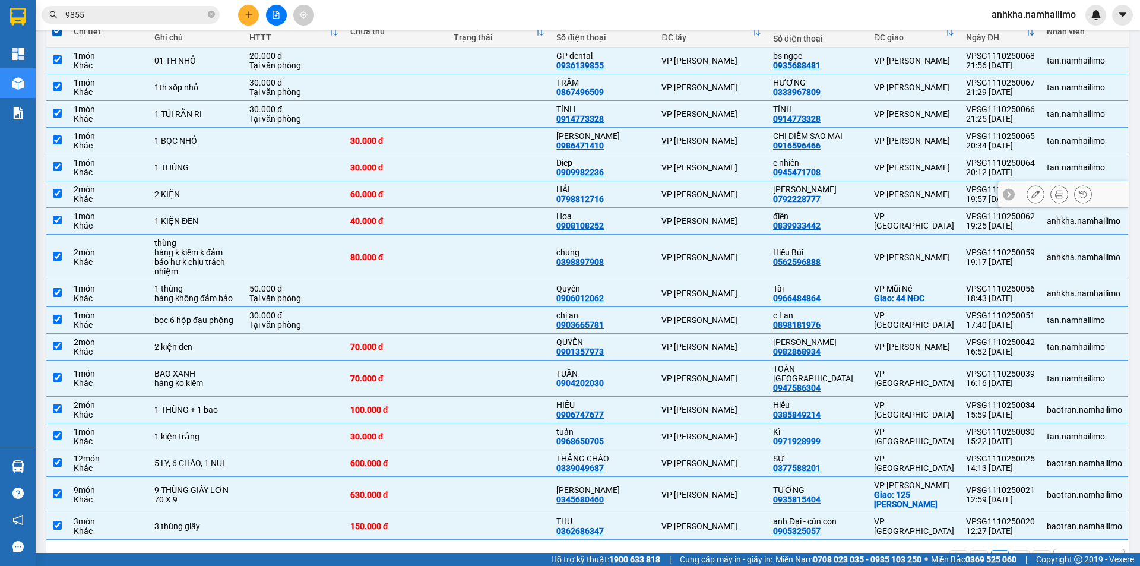
scroll to position [168, 0]
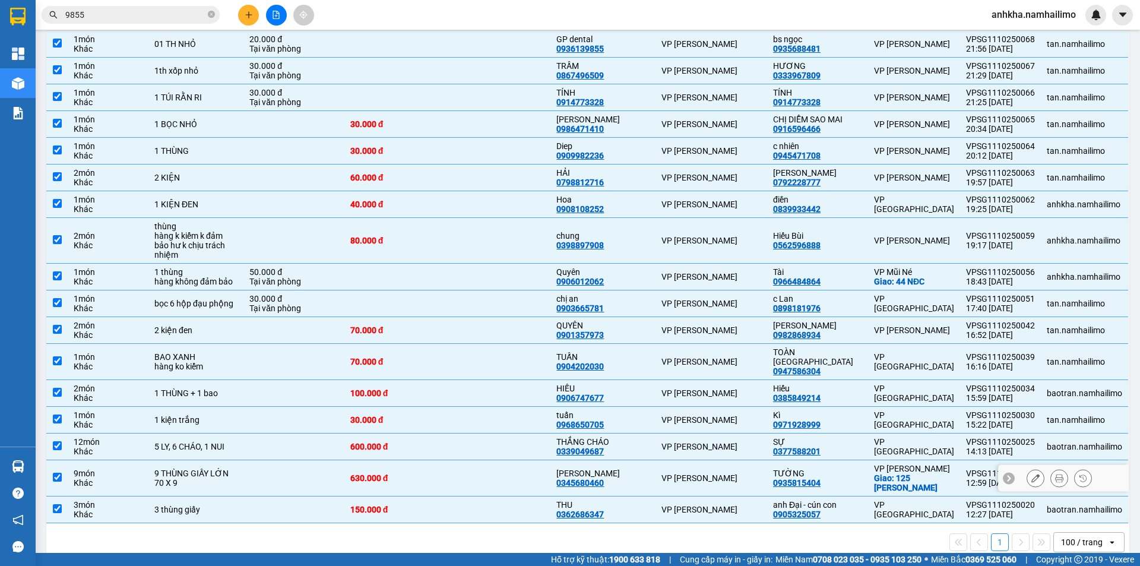
click at [726, 460] on td "VP Phạm Ngũ Lão" at bounding box center [712, 478] width 112 height 36
checkbox input "false"
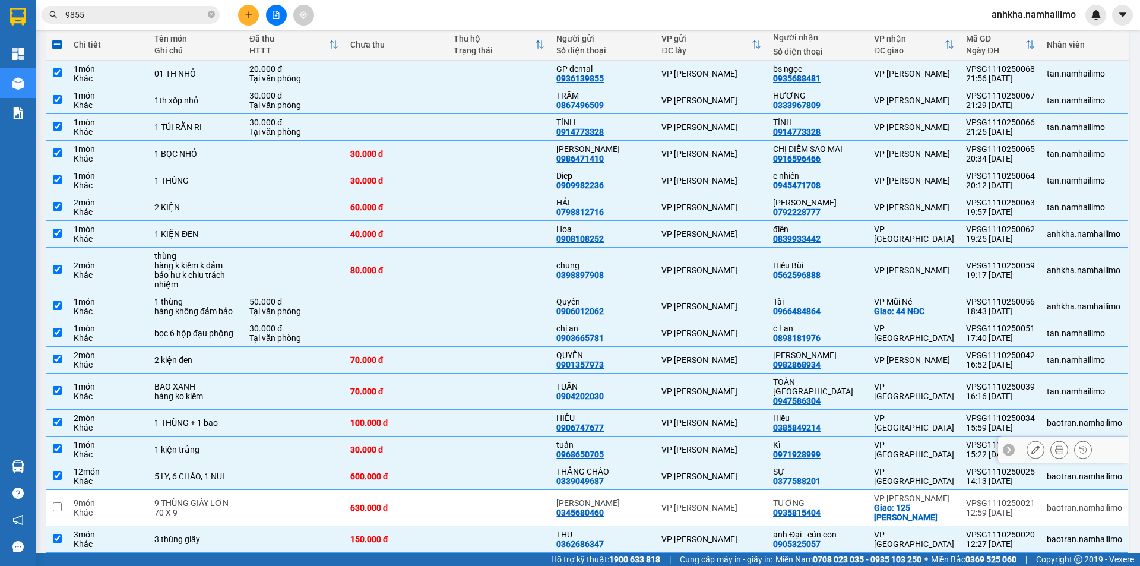
scroll to position [109, 0]
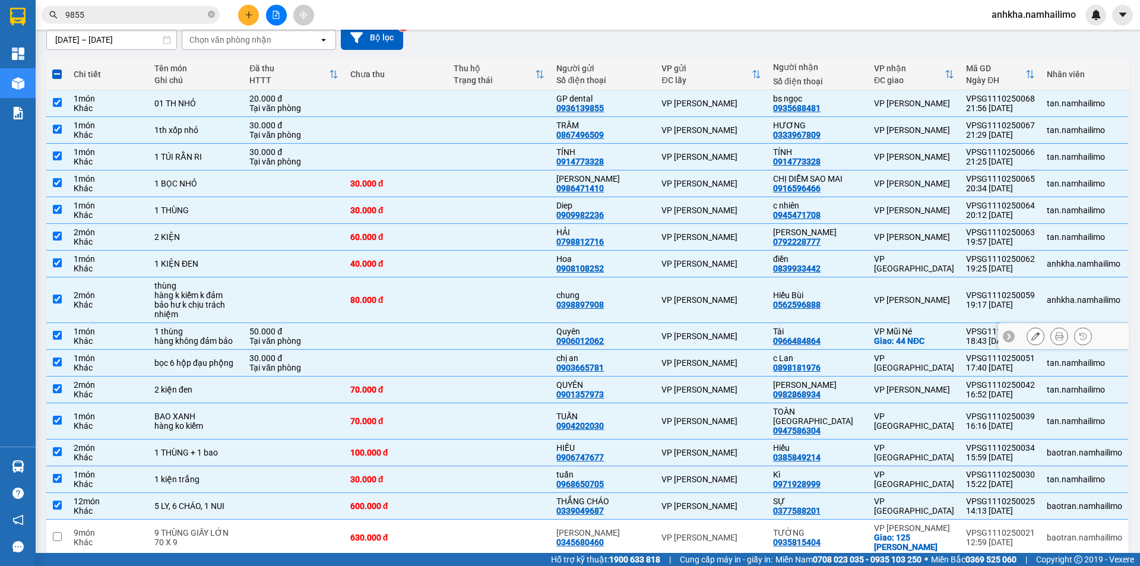
click at [761, 331] on div "VP Phạm Ngũ Lão" at bounding box center [711, 336] width 100 height 10
checkbox input "false"
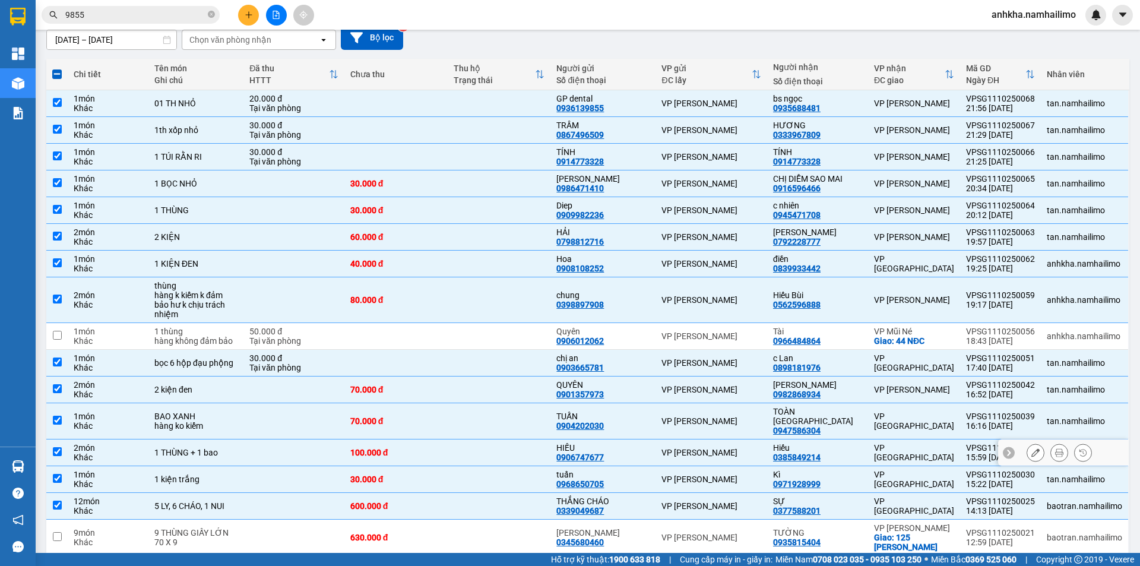
click at [848, 443] on div "Hiếu 0385849214" at bounding box center [817, 452] width 89 height 19
checkbox input "false"
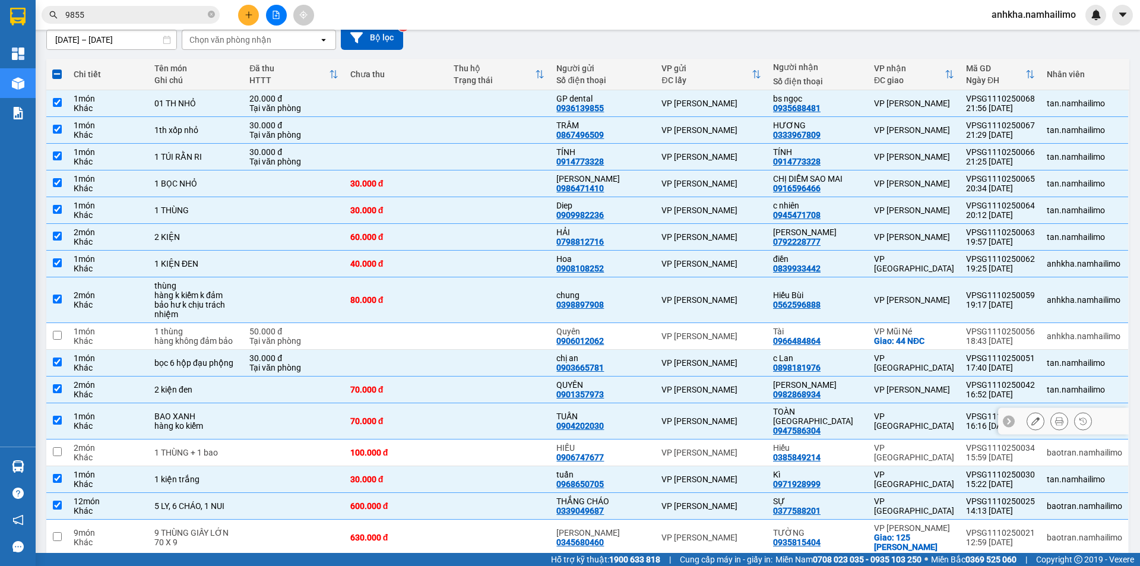
scroll to position [49, 0]
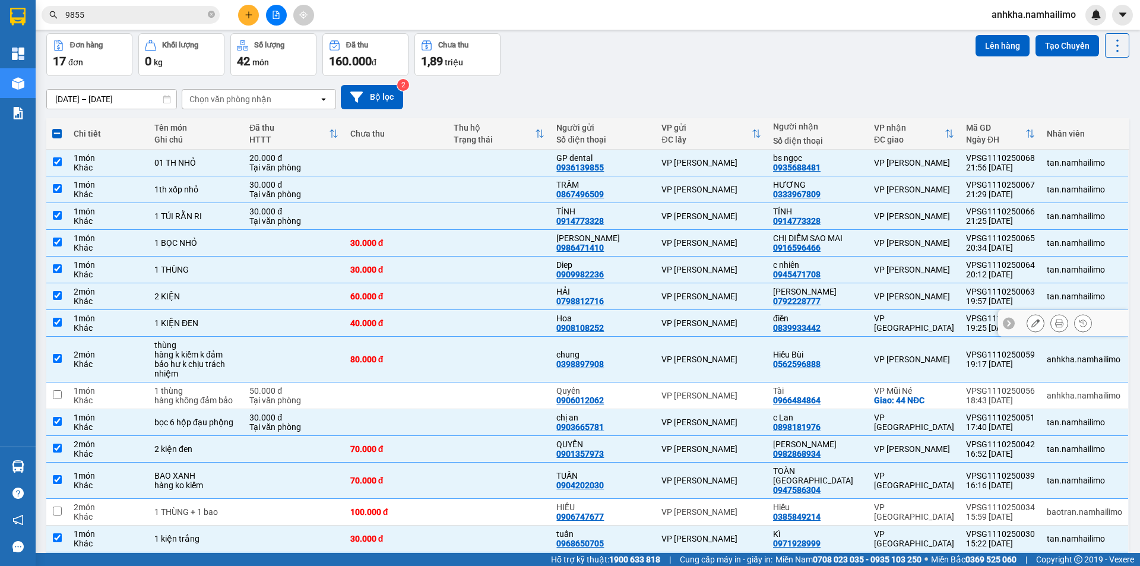
click at [876, 328] on div "VP chợ Mũi Né" at bounding box center [914, 323] width 80 height 19
checkbox input "false"
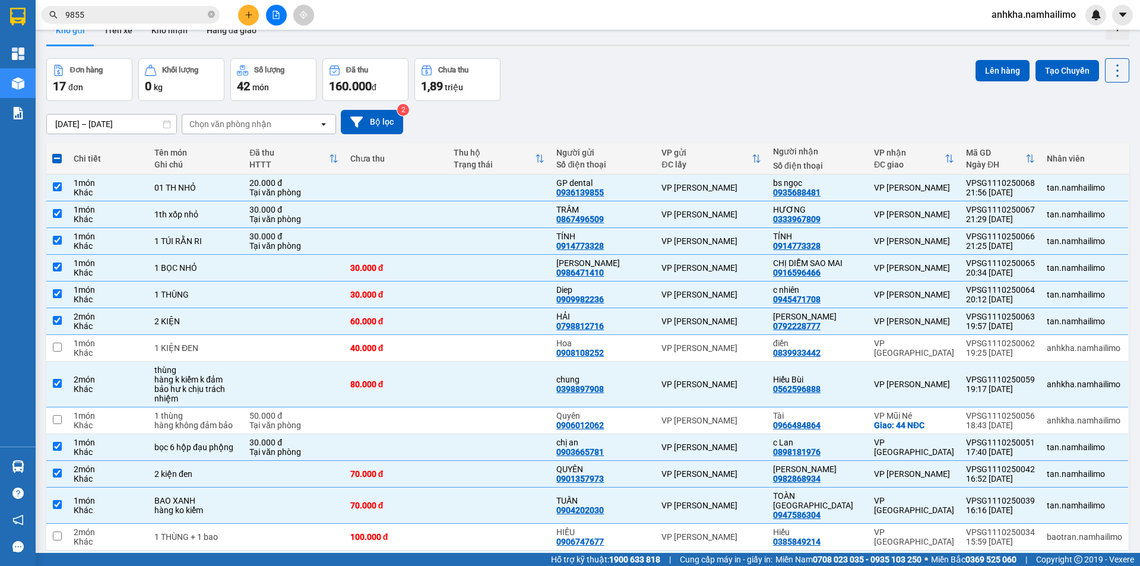
scroll to position [0, 0]
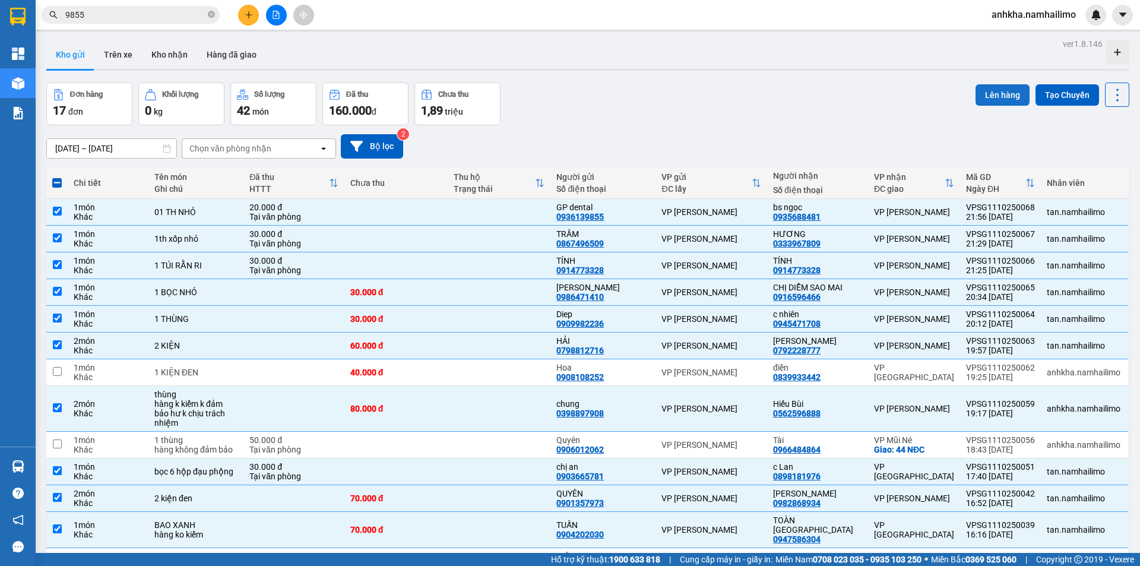
click at [984, 95] on button "Lên hàng" at bounding box center [1003, 94] width 54 height 21
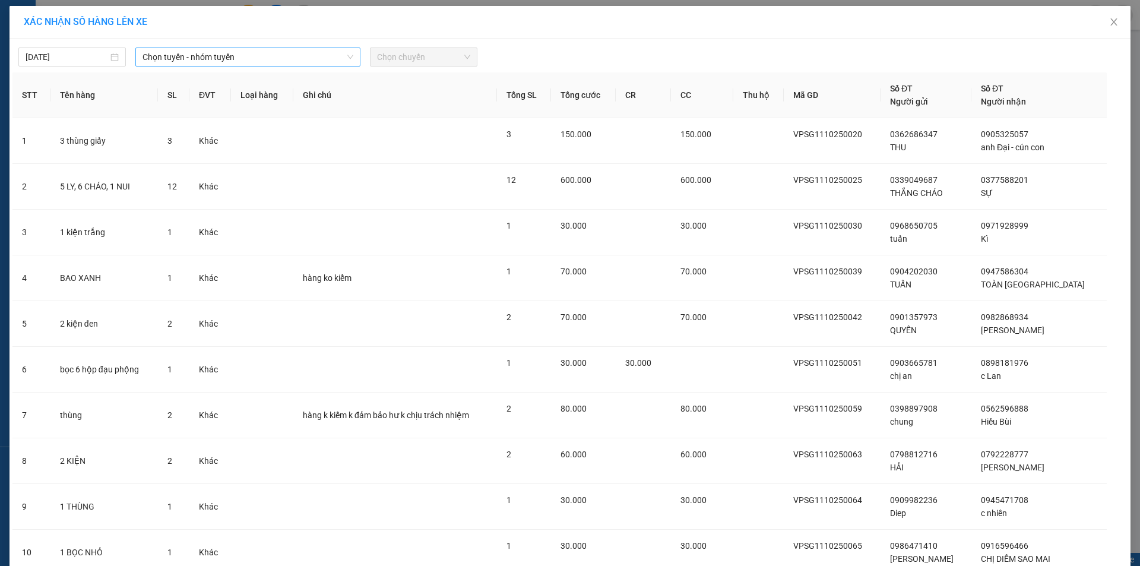
click at [232, 56] on span "Chọn tuyến - nhóm tuyến" at bounding box center [248, 57] width 211 height 18
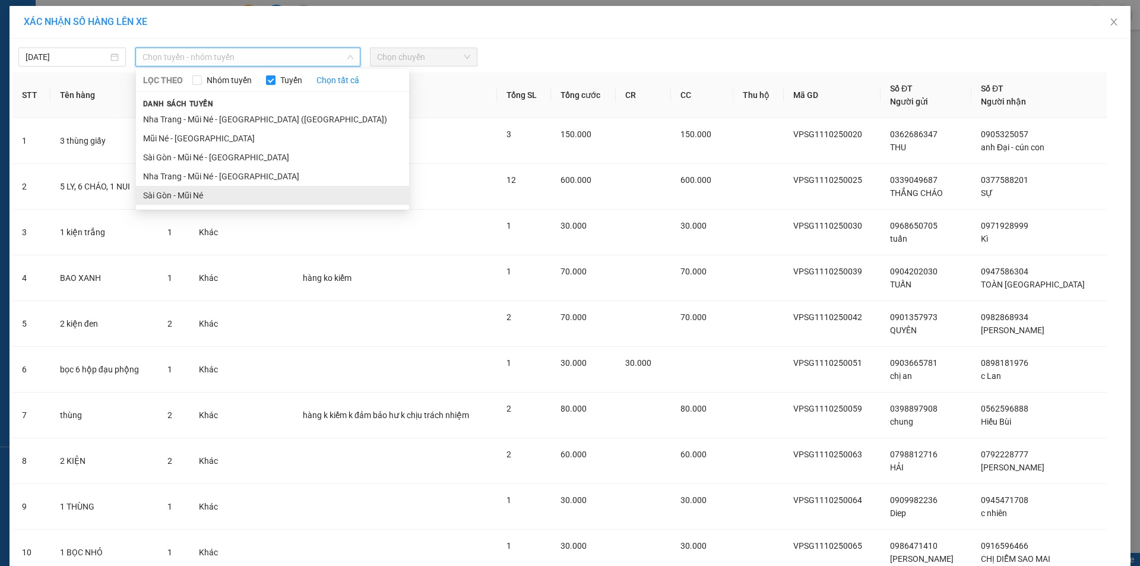
click at [183, 188] on li "Sài Gòn - Mũi Né" at bounding box center [272, 195] width 273 height 19
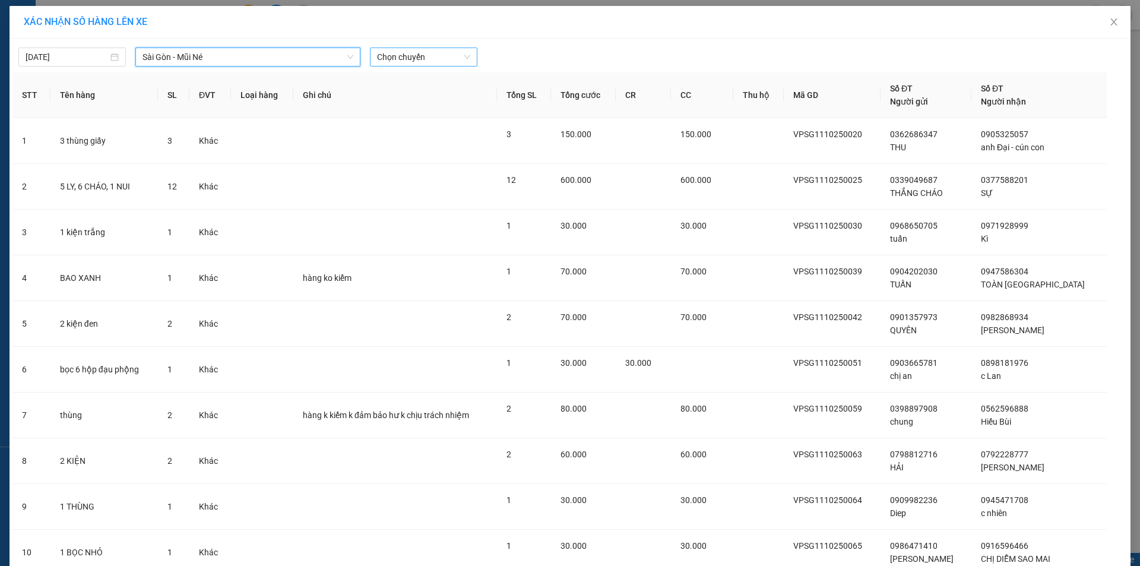
click at [419, 55] on span "Chọn chuyến" at bounding box center [423, 57] width 93 height 18
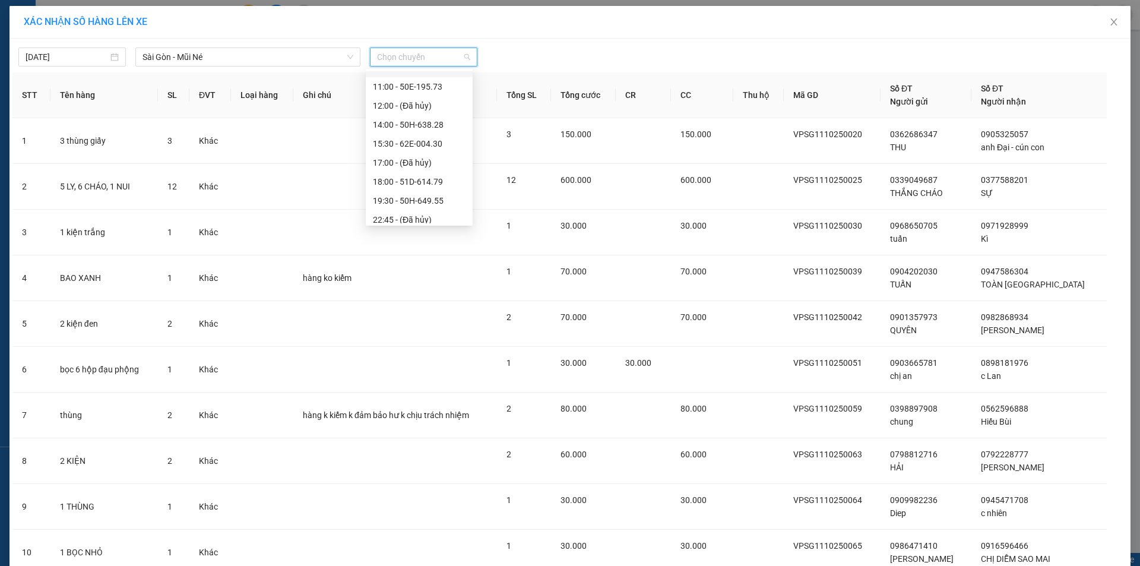
scroll to position [133, 0]
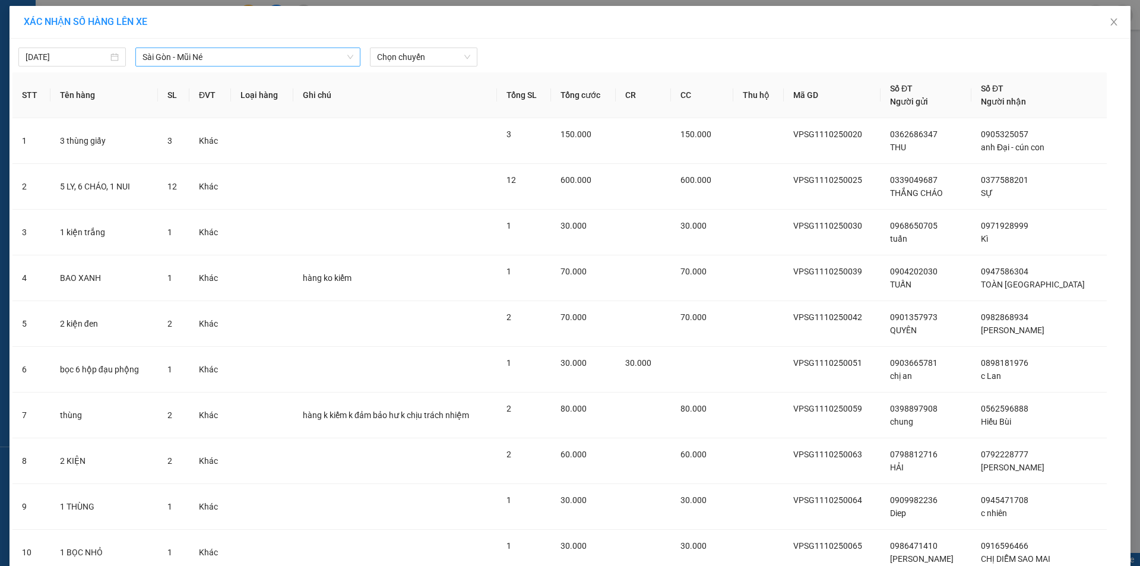
drag, startPoint x: 309, startPoint y: 40, endPoint x: 292, endPoint y: 66, distance: 31.1
click at [306, 46] on div "11/10/2025 Sài Gòn - Mũi Né LỌC THEO Nhóm tuyến Tuyến Chọn tất cả Danh sách tuy…" at bounding box center [570, 412] width 1121 height 746
click at [292, 67] on div "11/10/2025 Sài Gòn - Mũi Né LỌC THEO Nhóm tuyến Tuyến Chọn tất cả Danh sách tuy…" at bounding box center [570, 412] width 1121 height 746
click at [296, 51] on span "Sài Gòn - Mũi Né" at bounding box center [248, 57] width 211 height 18
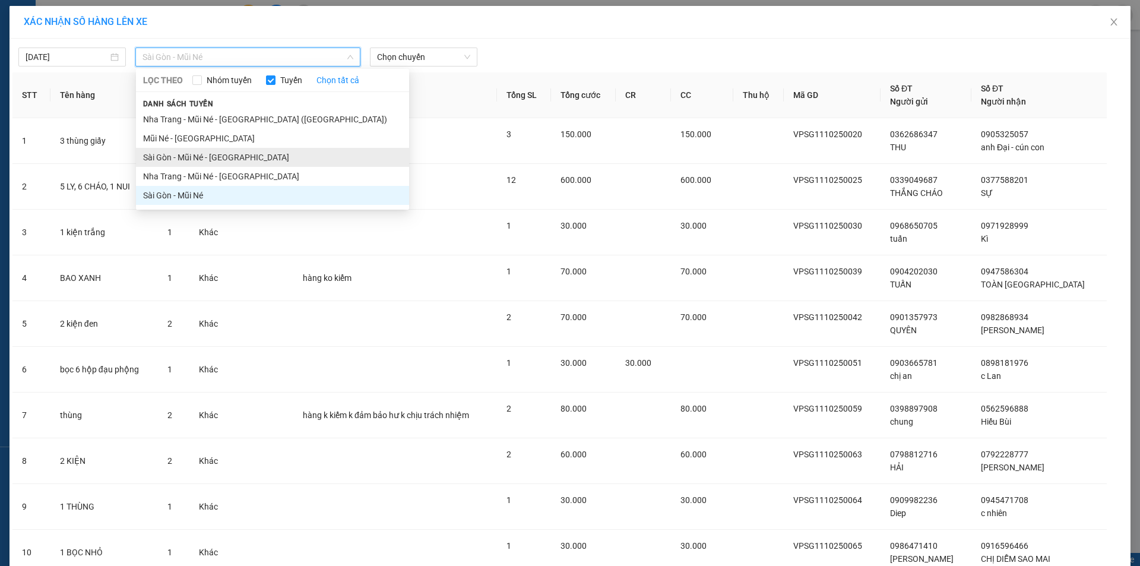
click at [204, 153] on li "Sài Gòn - Mũi Né - Nha Trang" at bounding box center [272, 157] width 273 height 19
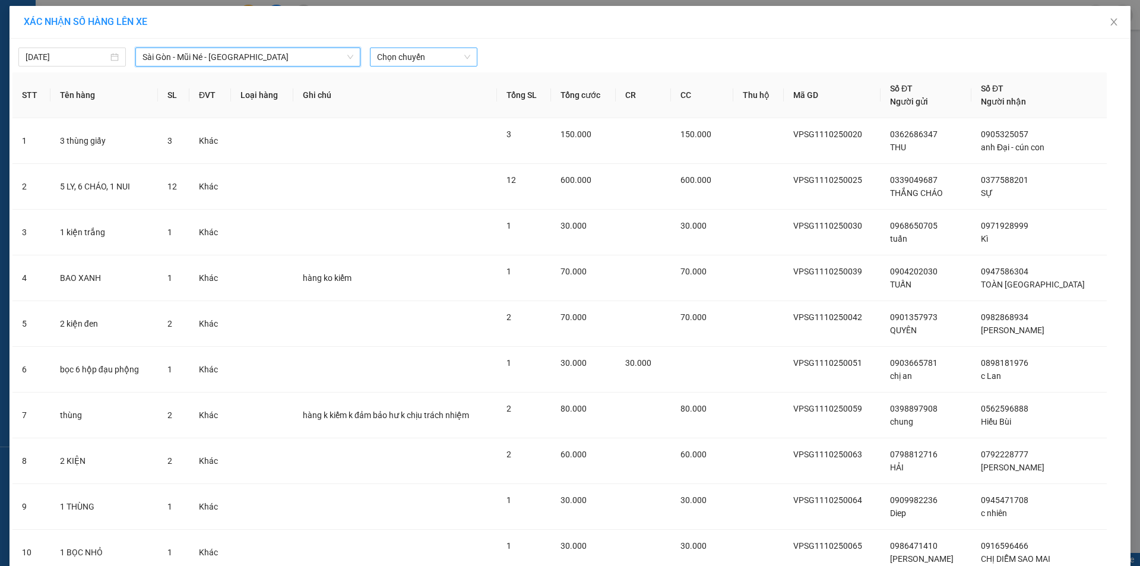
click at [379, 55] on span "Chọn chuyến" at bounding box center [423, 57] width 93 height 18
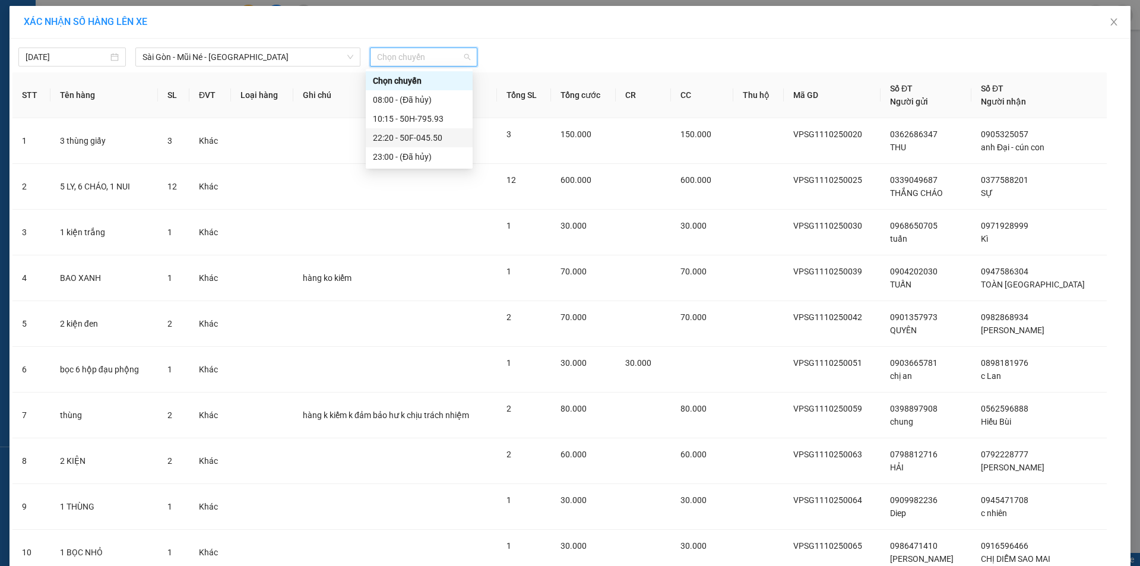
click at [382, 145] on div "22:20 - 50F-045.50" at bounding box center [419, 137] width 107 height 19
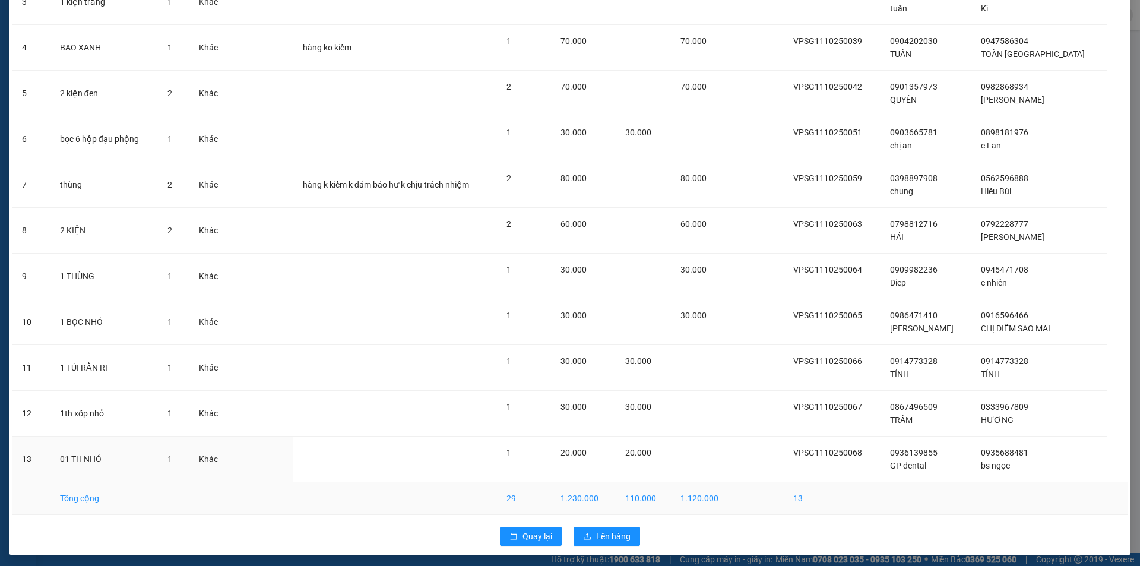
scroll to position [240, 0]
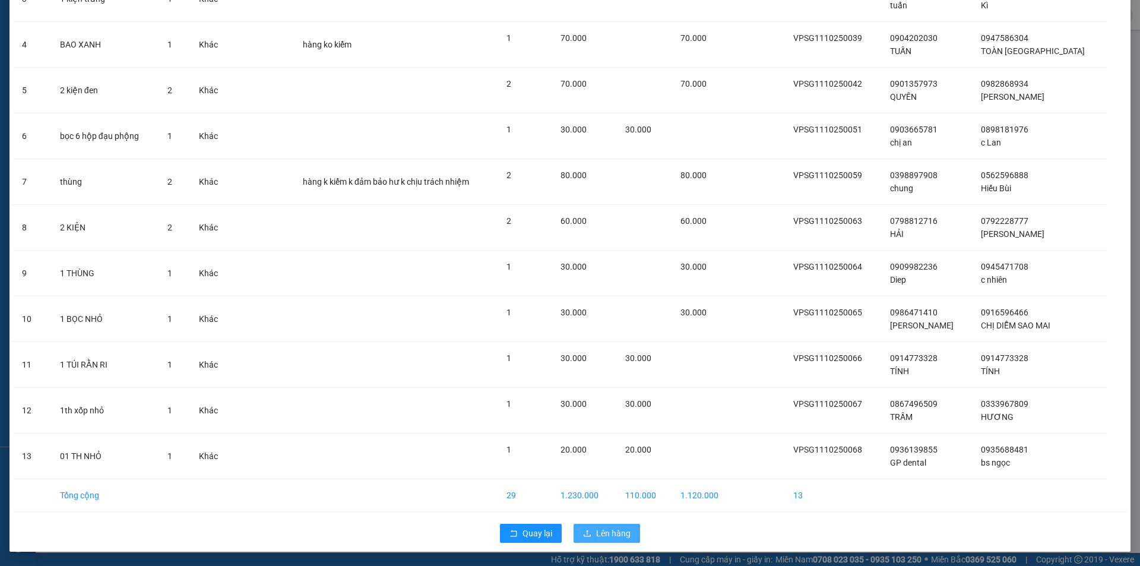
click at [606, 535] on span "Lên hàng" at bounding box center [613, 533] width 34 height 13
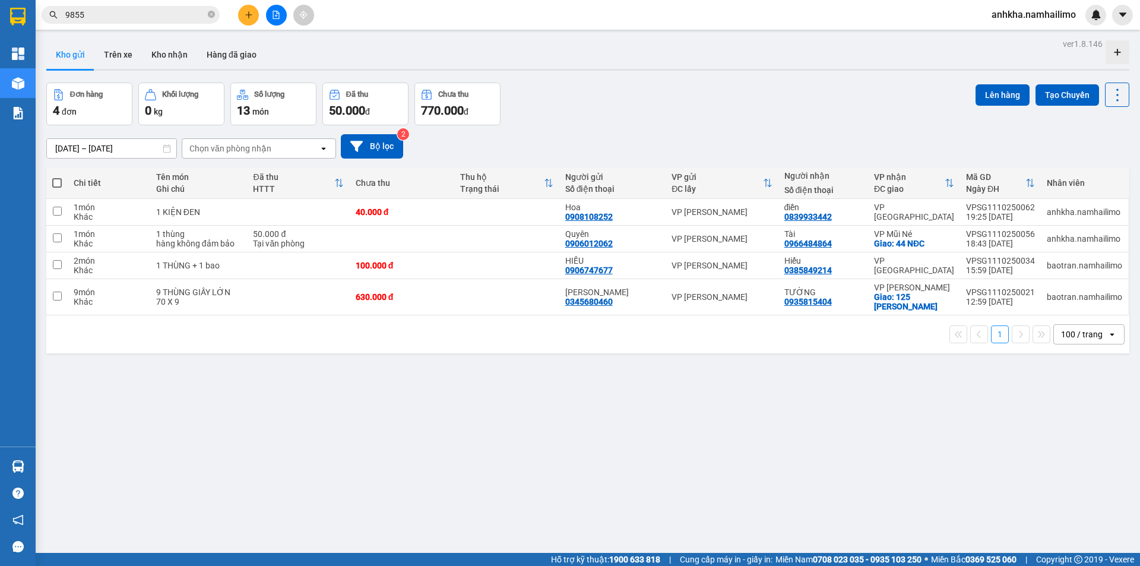
click at [1046, 11] on span "anhkha.namhailimo" at bounding box center [1033, 14] width 103 height 15
click at [1015, 31] on span "Đăng xuất" at bounding box center [1039, 36] width 78 height 13
